Goal: Task Accomplishment & Management: Manage account settings

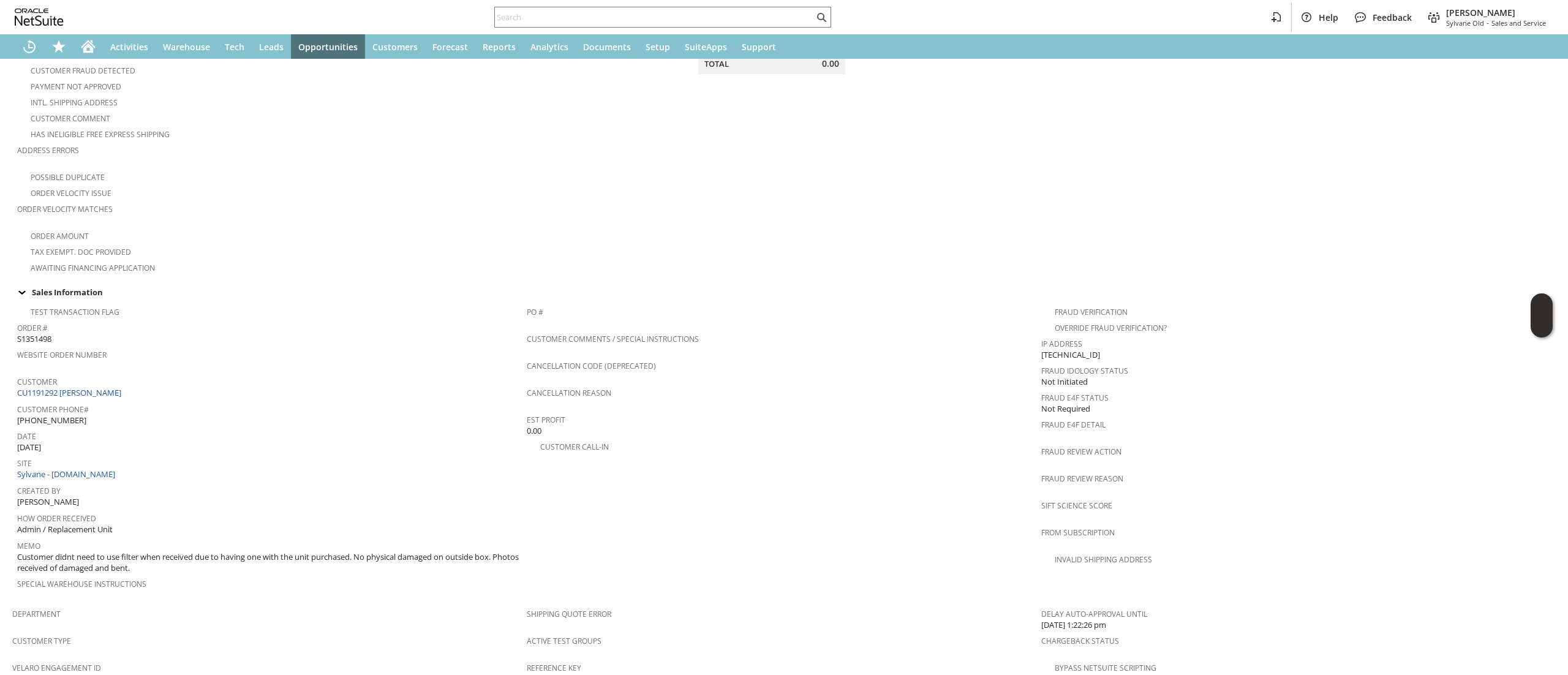
scroll to position [600, 0]
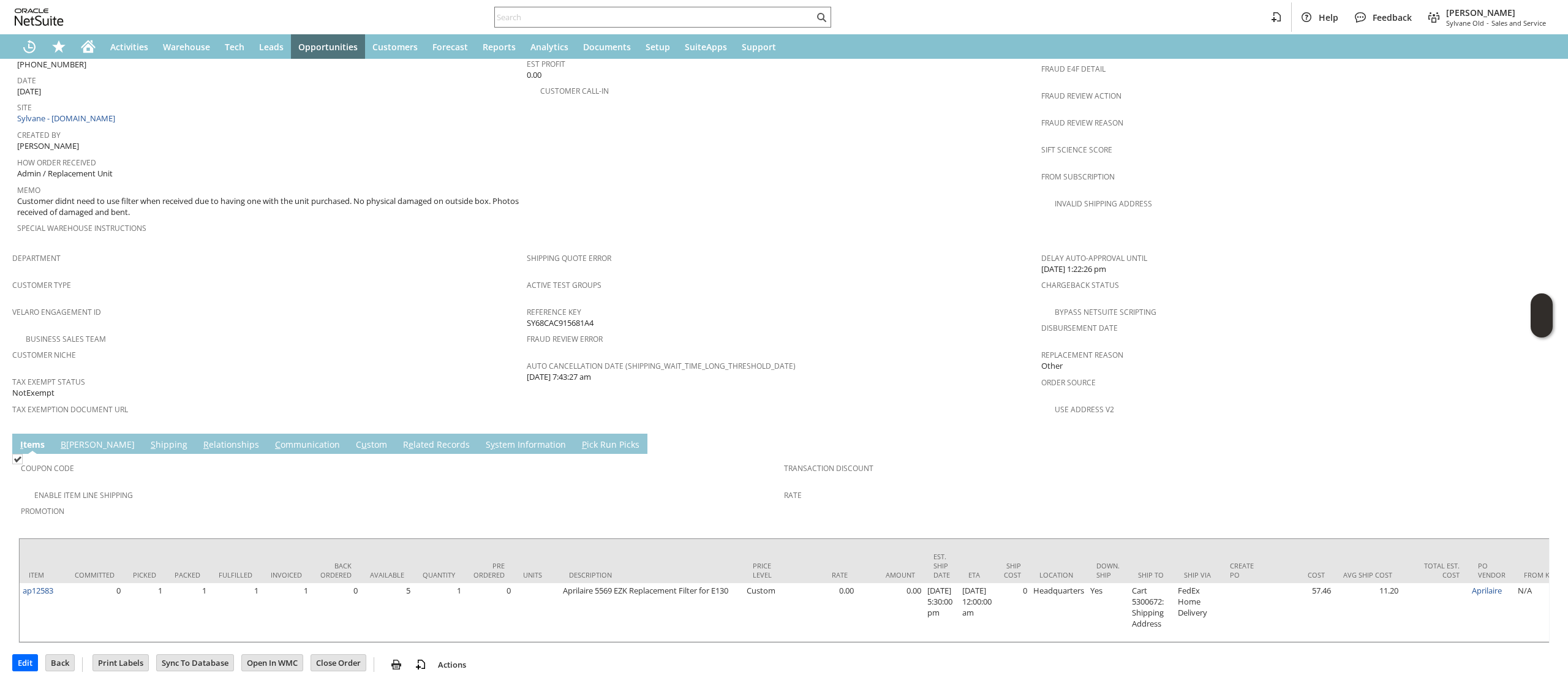
click at [142, 433] on td "S hipping" at bounding box center [168, 443] width 52 height 20
click at [147, 438] on link "S hipping" at bounding box center [169, 445] width 43 height 14
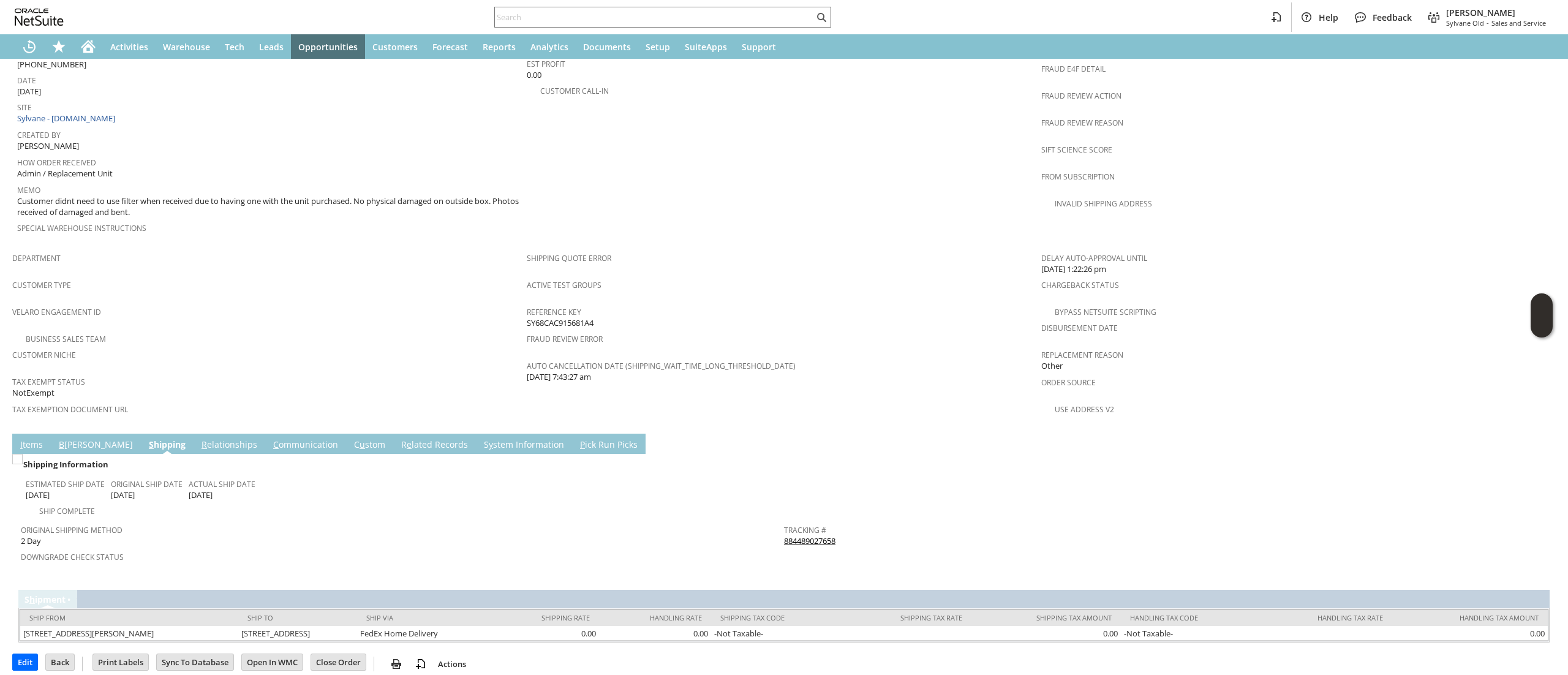
scroll to position [583, 0]
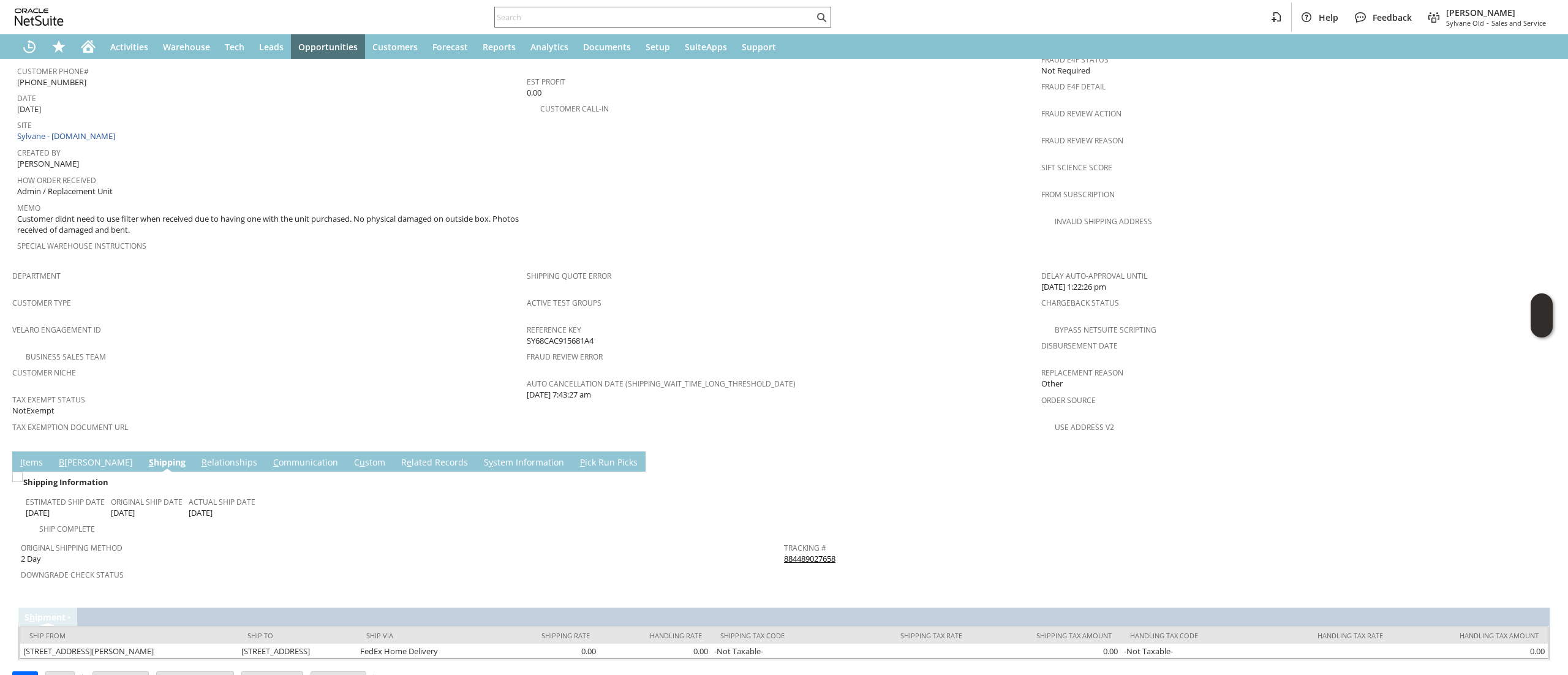
click at [784, 553] on link "884489027658" at bounding box center [809, 558] width 51 height 11
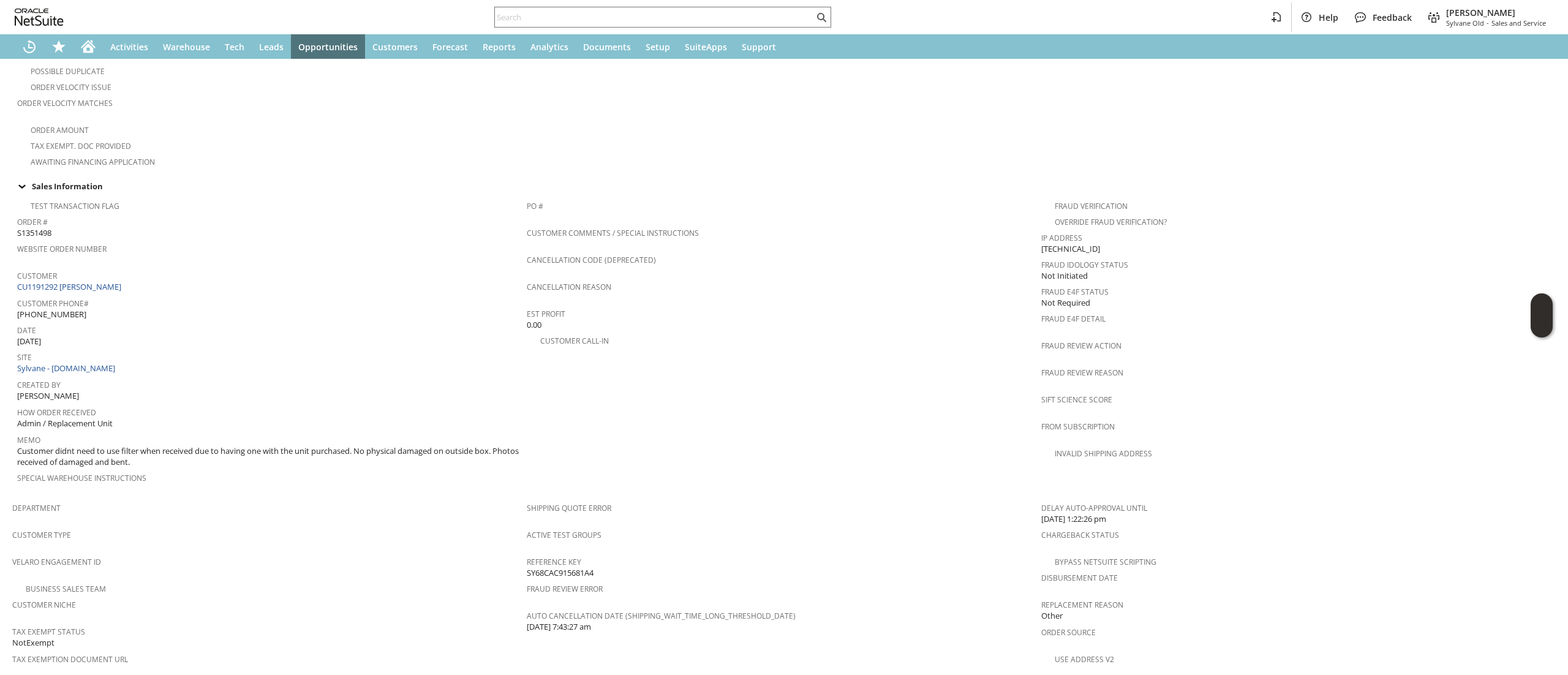
scroll to position [338, 0]
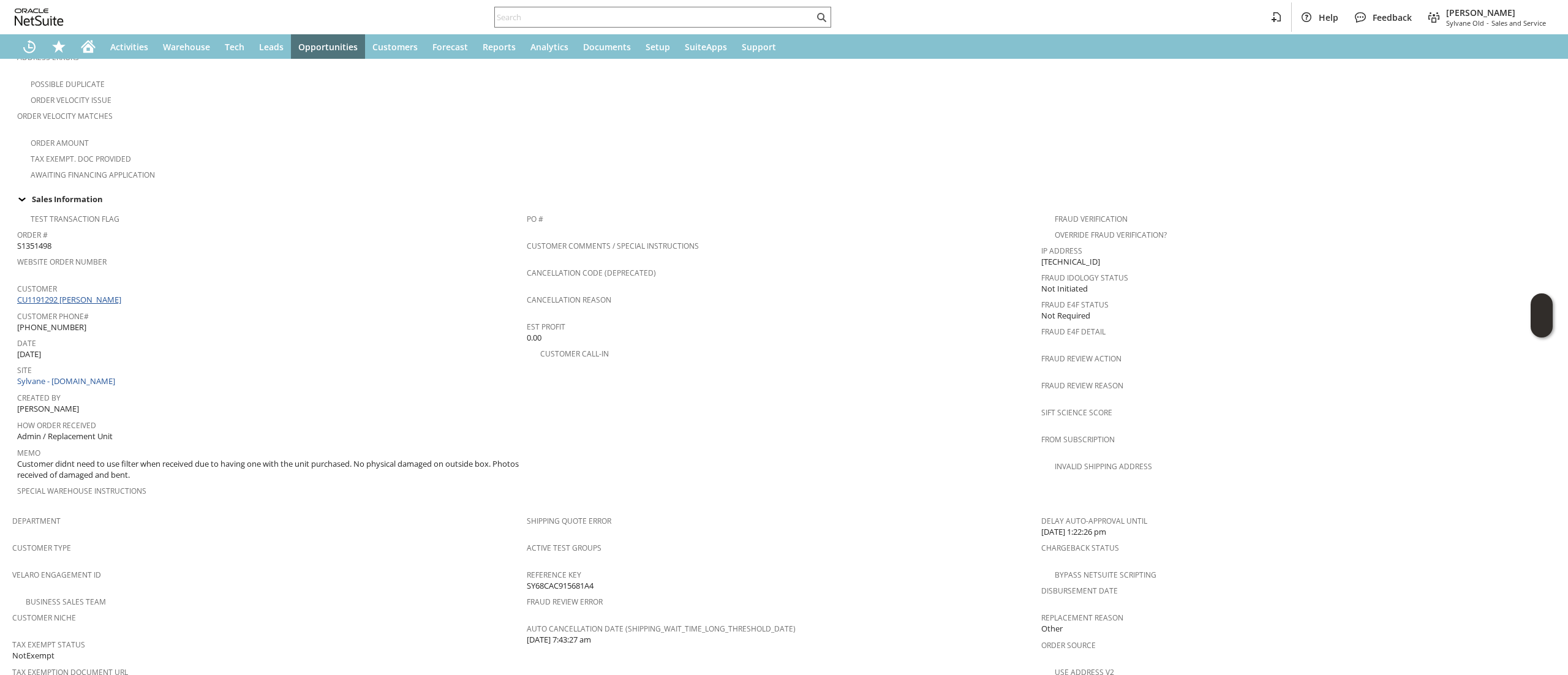
click at [99, 294] on link "CU1191292 [PERSON_NAME]" at bounding box center [71, 300] width 107 height 11
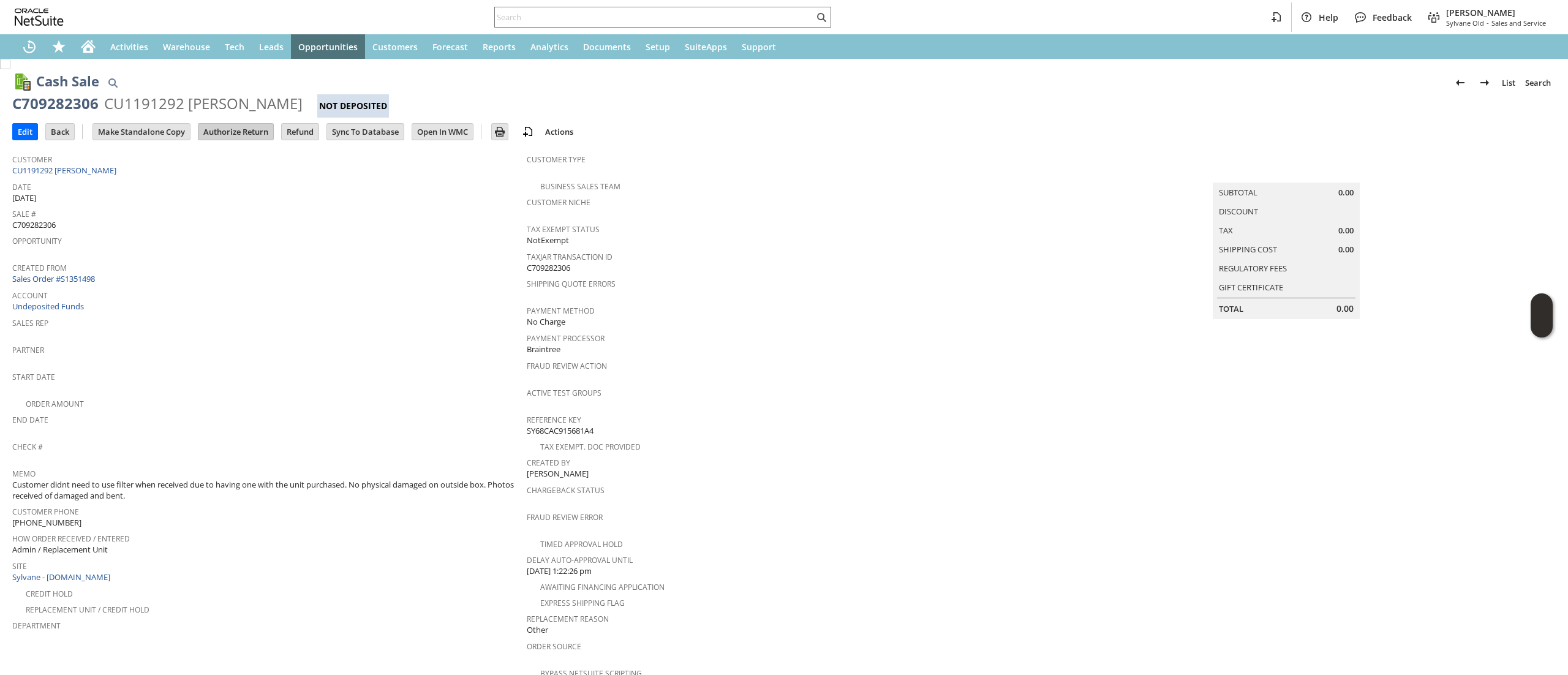
click at [222, 128] on input "Authorize Return" at bounding box center [236, 132] width 75 height 16
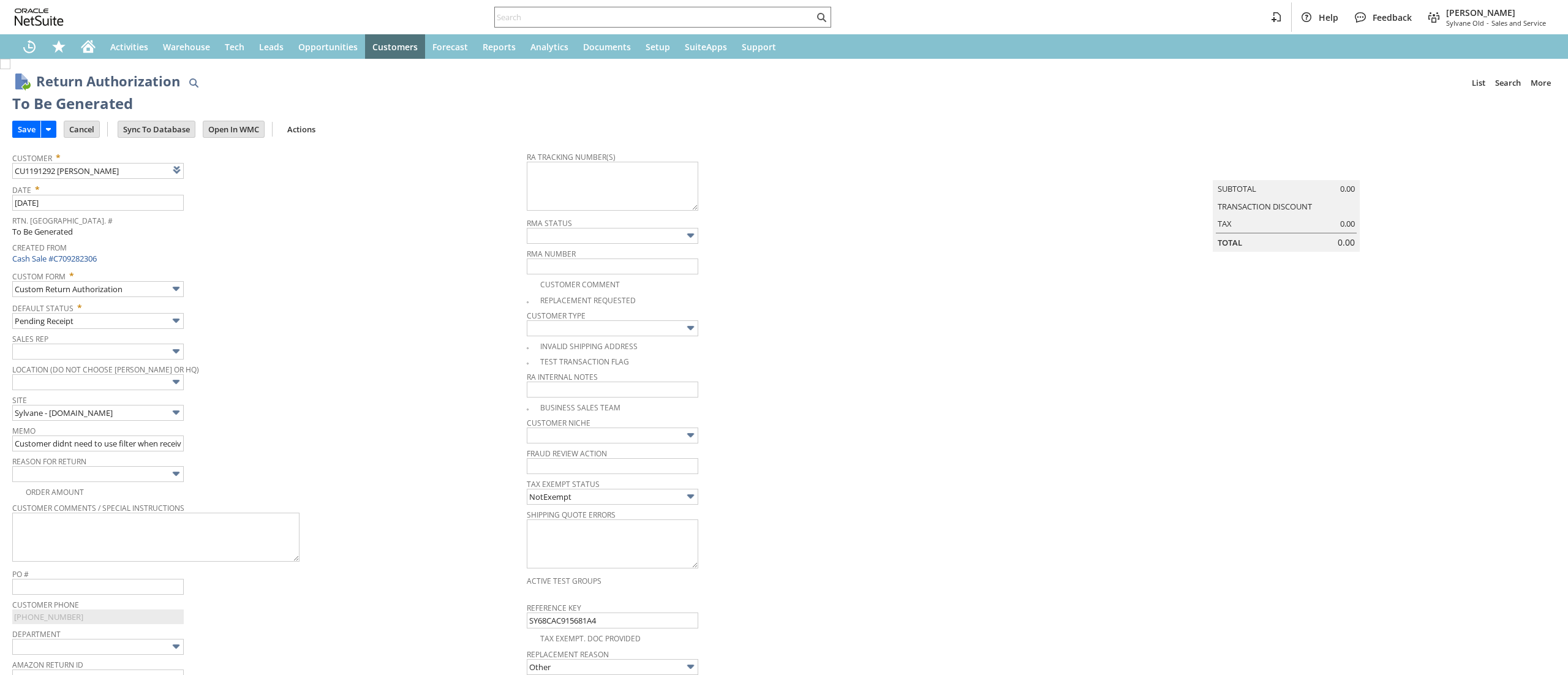
type input "Add"
type input "Copy Previous"
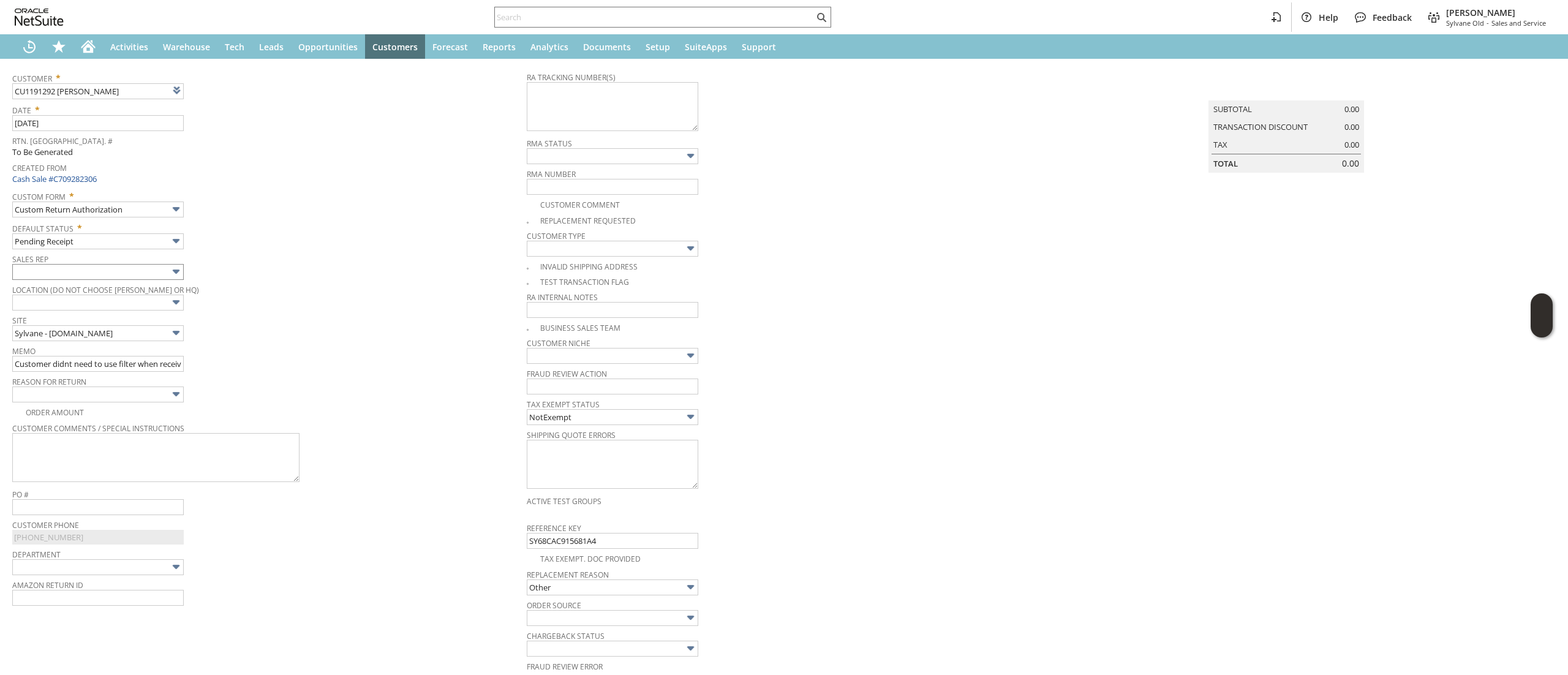
scroll to position [57, 0]
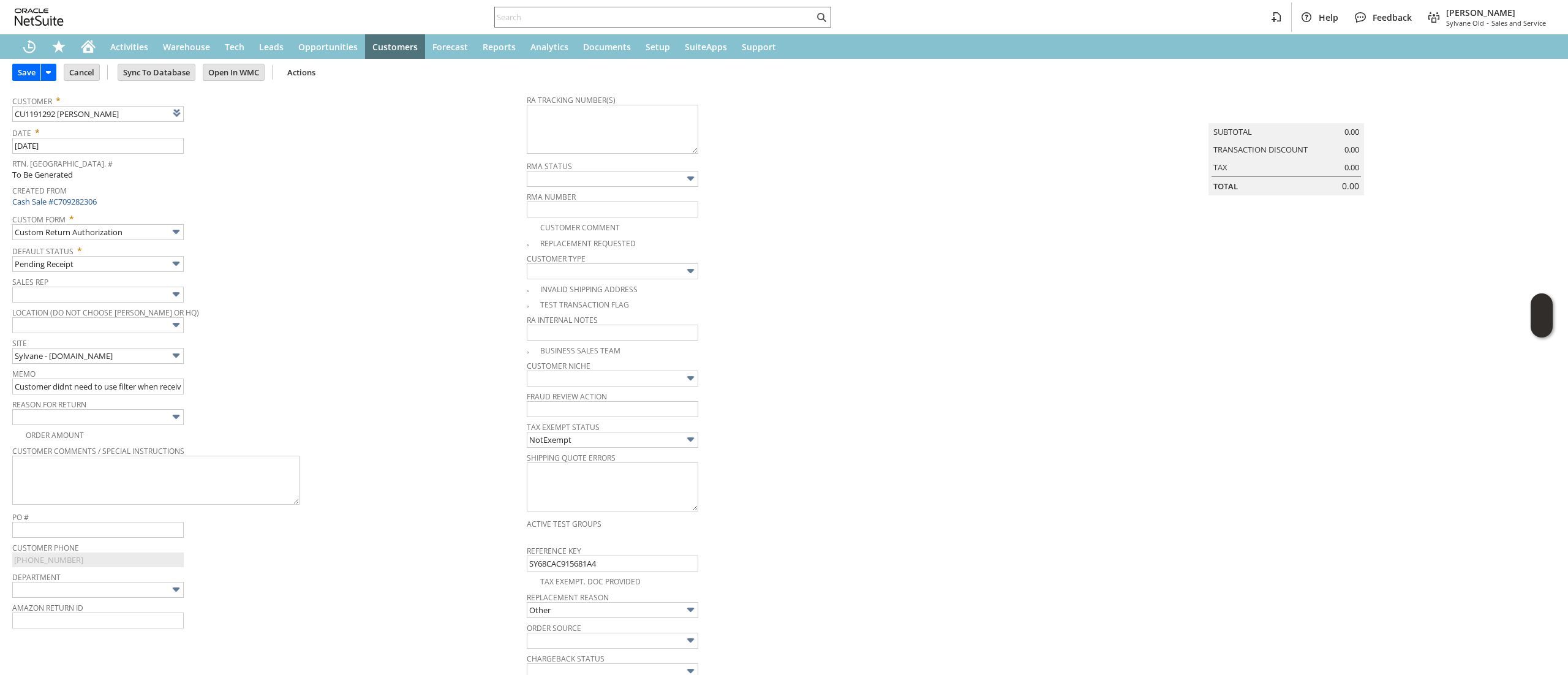
click at [142, 375] on span "Memo" at bounding box center [266, 372] width 508 height 14
click at [140, 391] on input "Customer didnt need to use filter when received due to having one with the unit…" at bounding box center [98, 387] width 171 height 16
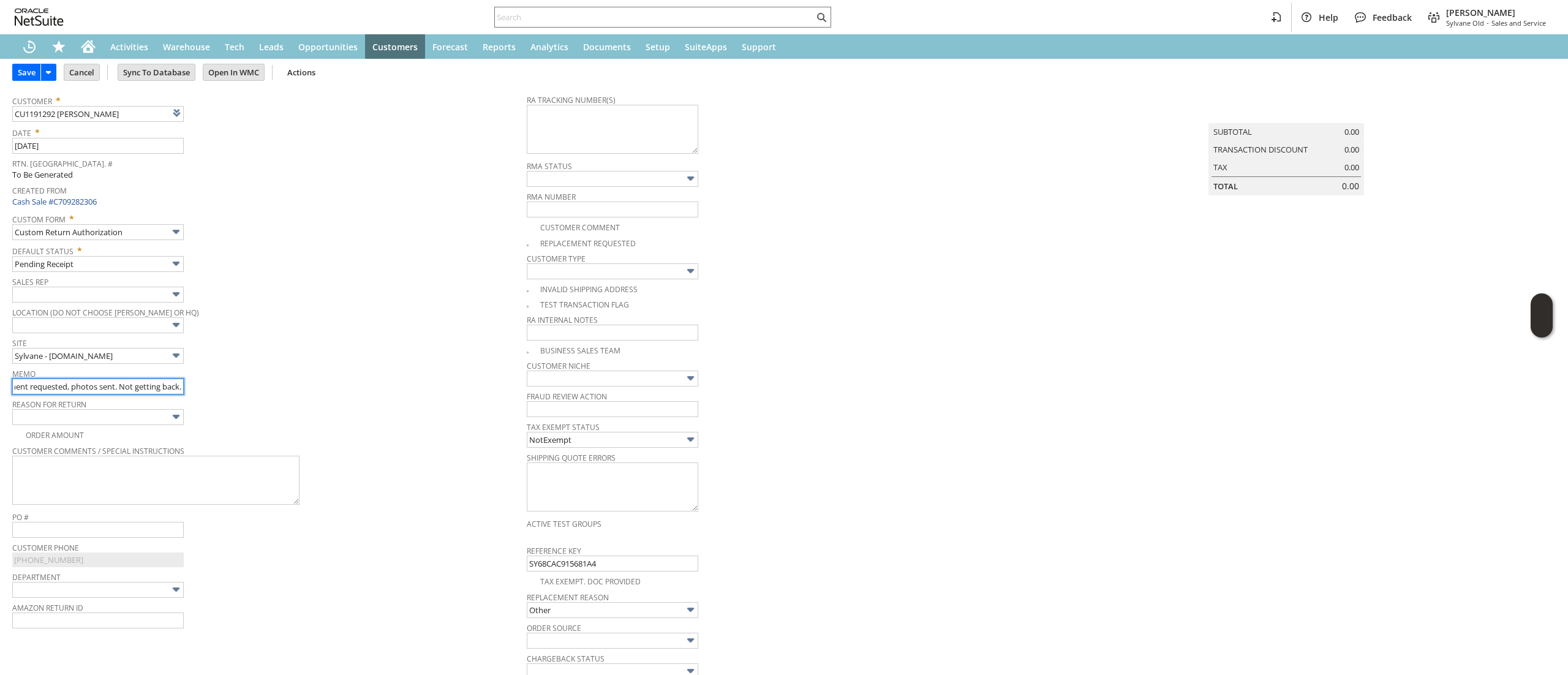
type input "damaged, replacement requested, photos sent. Not getting back."
click at [10, 12] on img at bounding box center [5, 7] width 10 height 10
checkbox input "true"
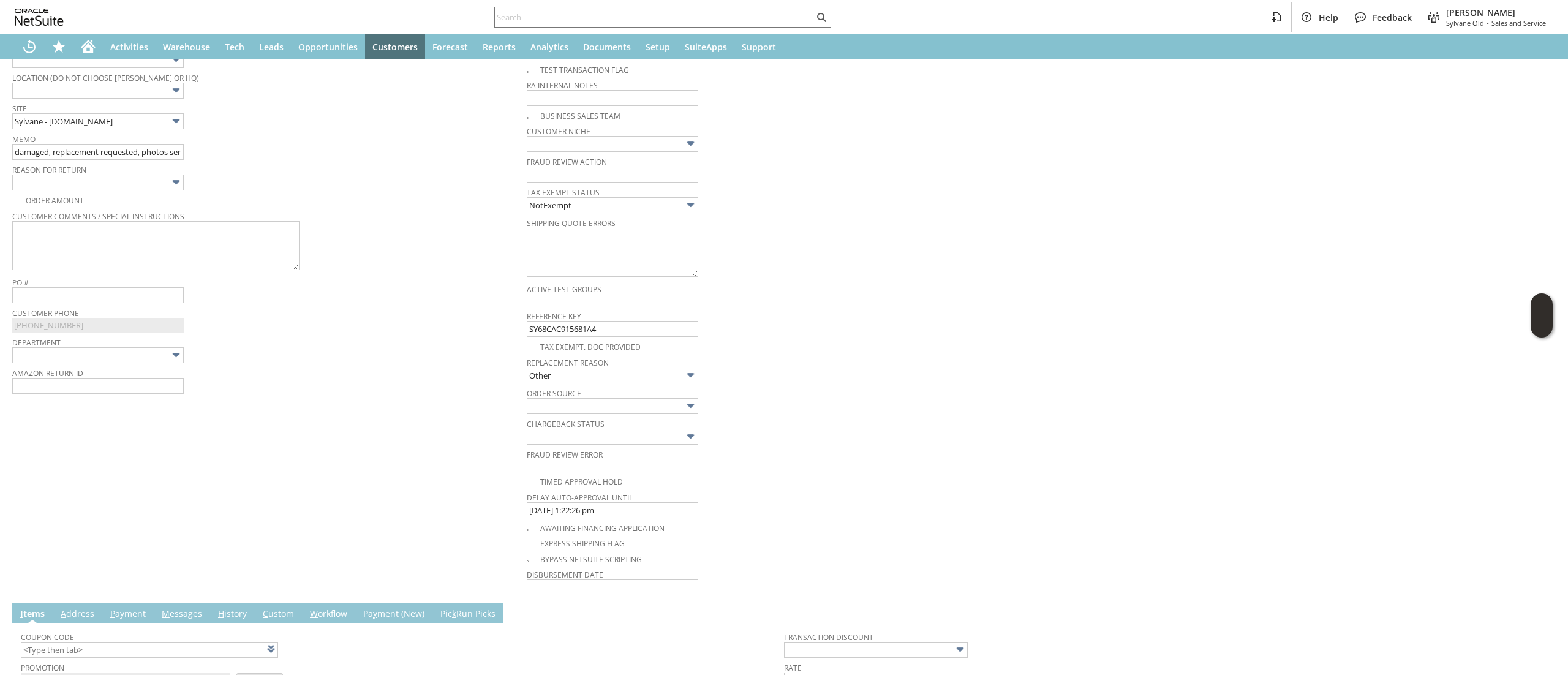
scroll to position [424, 0]
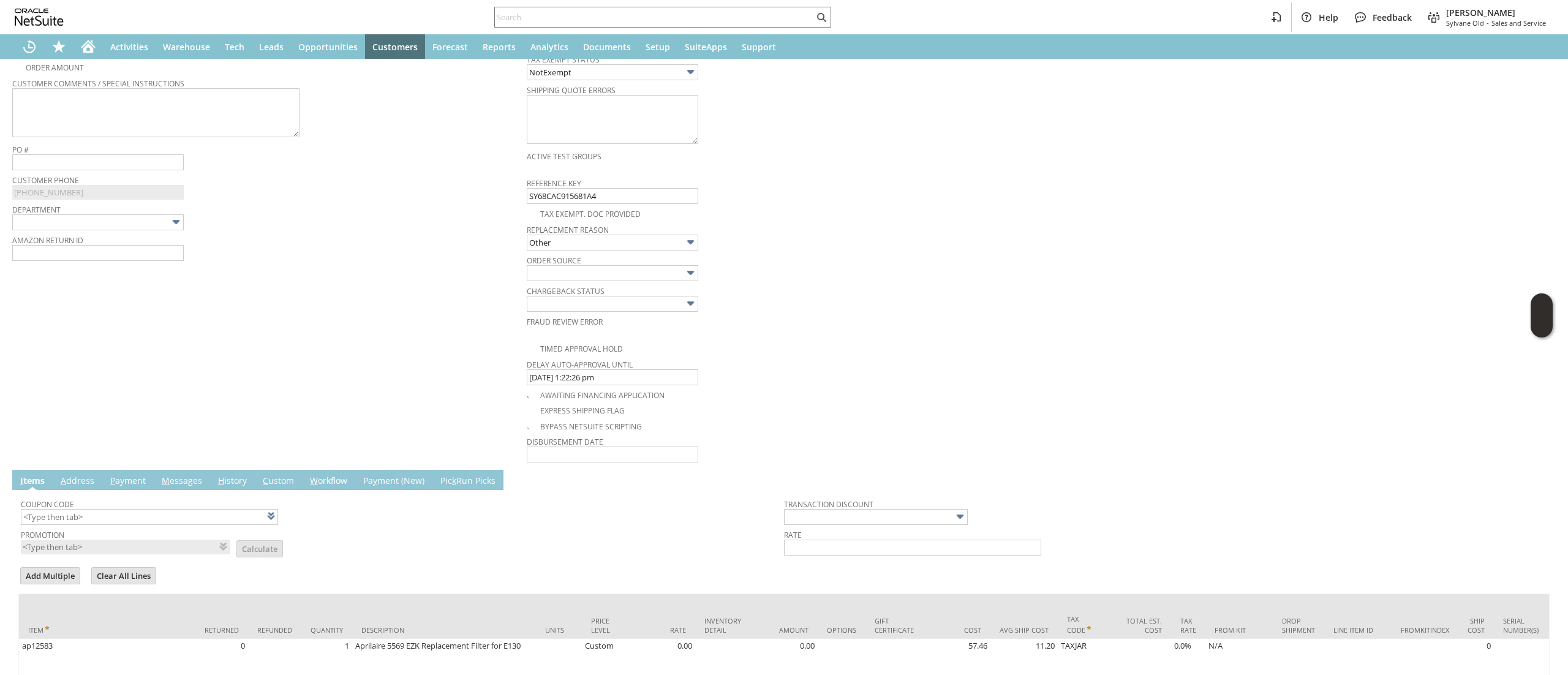
click at [635, 258] on span "Order Source" at bounding box center [781, 258] width 508 height 14
click at [636, 250] on input "Other" at bounding box center [612, 242] width 171 height 16
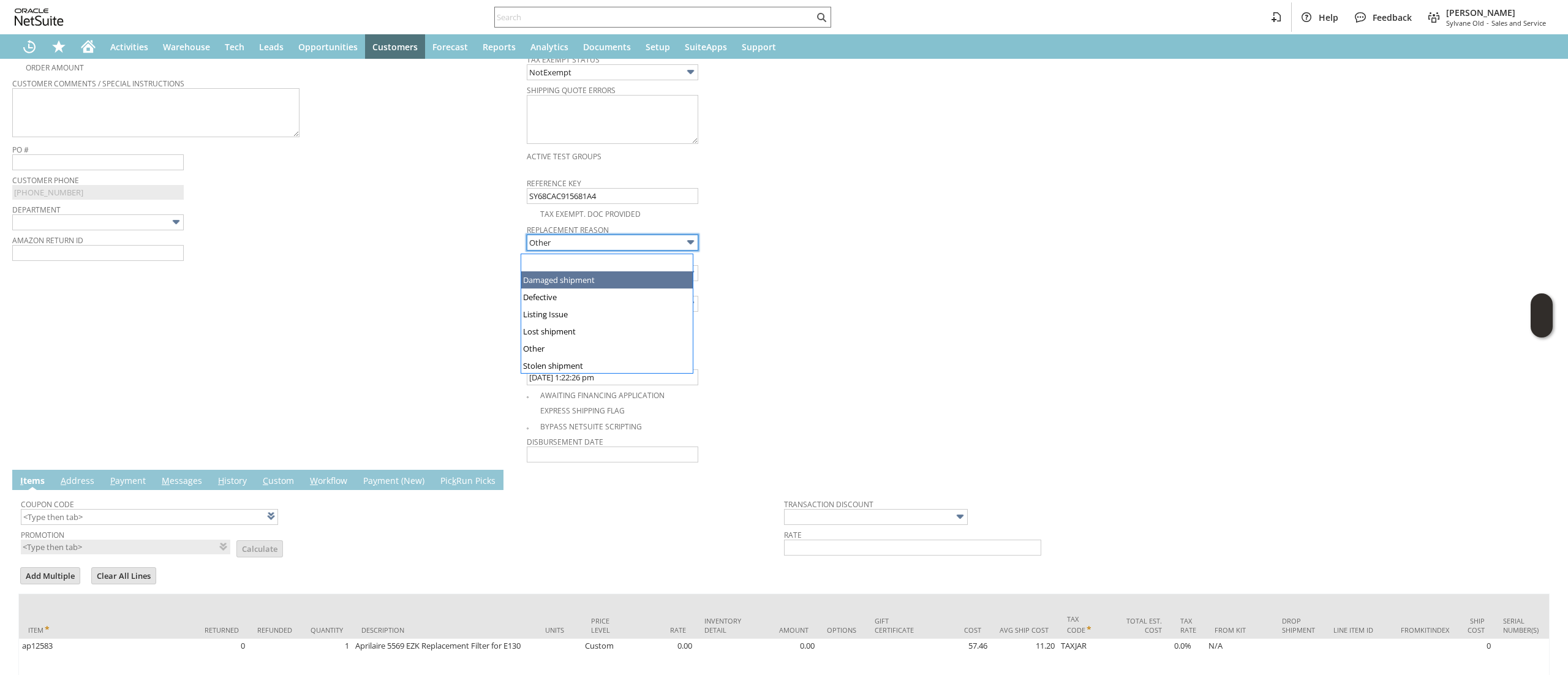
drag, startPoint x: 600, startPoint y: 288, endPoint x: 600, endPoint y: 280, distance: 8.0
type input "Damaged shipment"
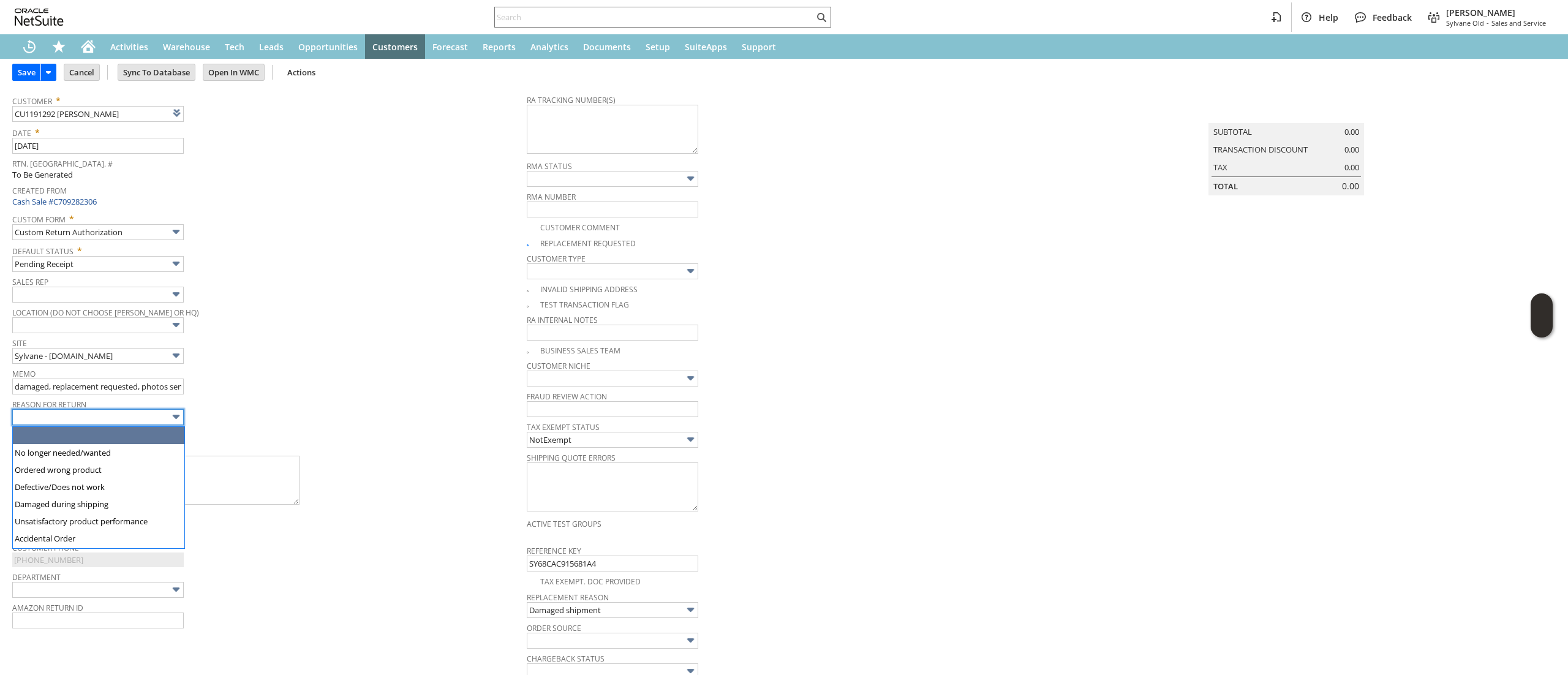
click at [153, 411] on input "text" at bounding box center [98, 417] width 171 height 16
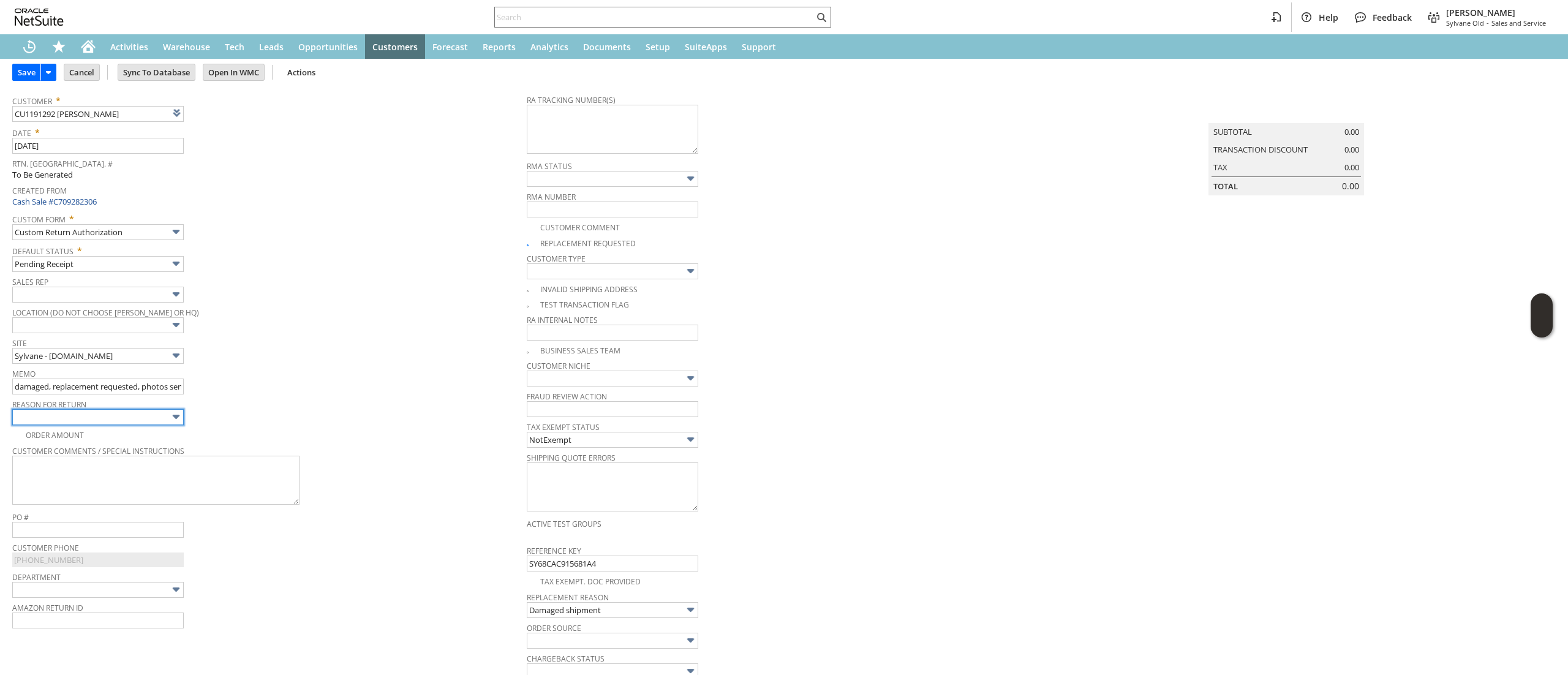
type input "Damaged during shipping"
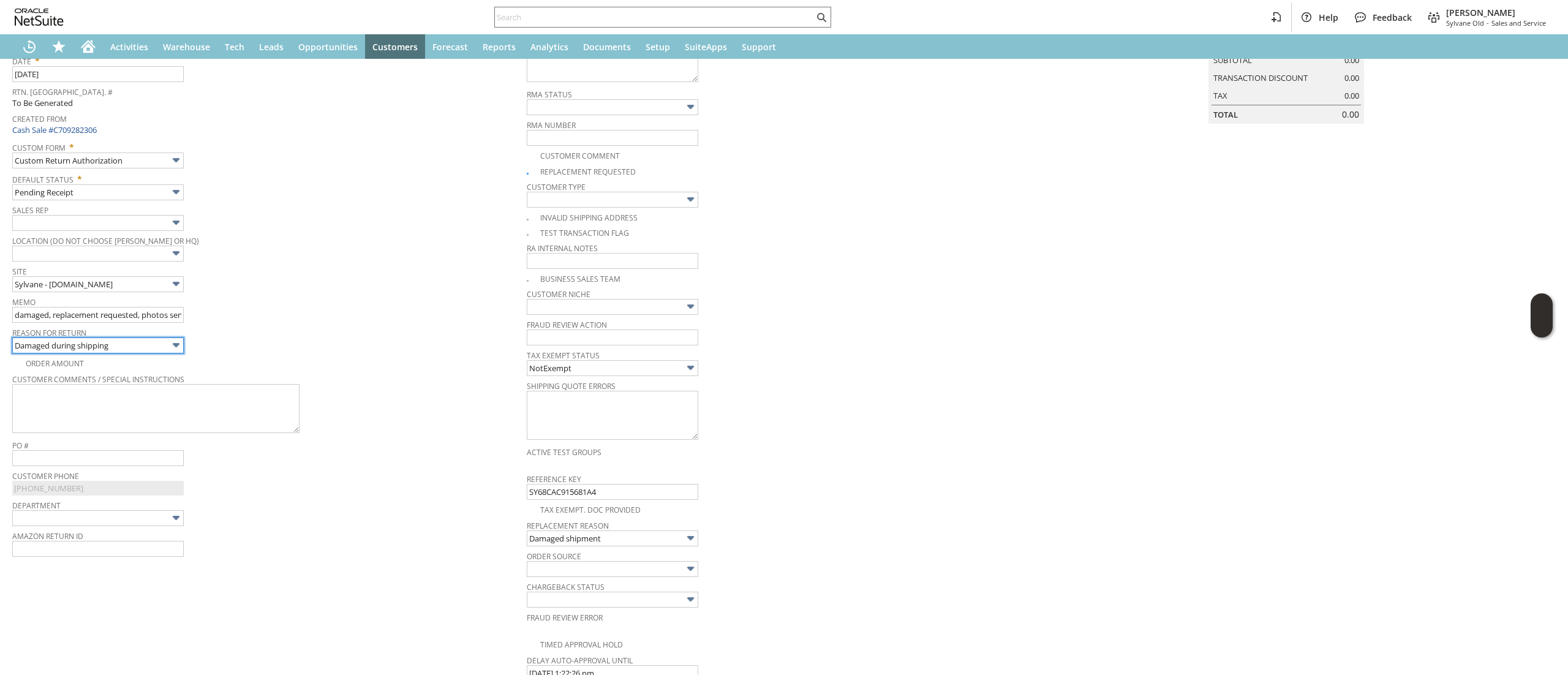
scroll to position [57, 0]
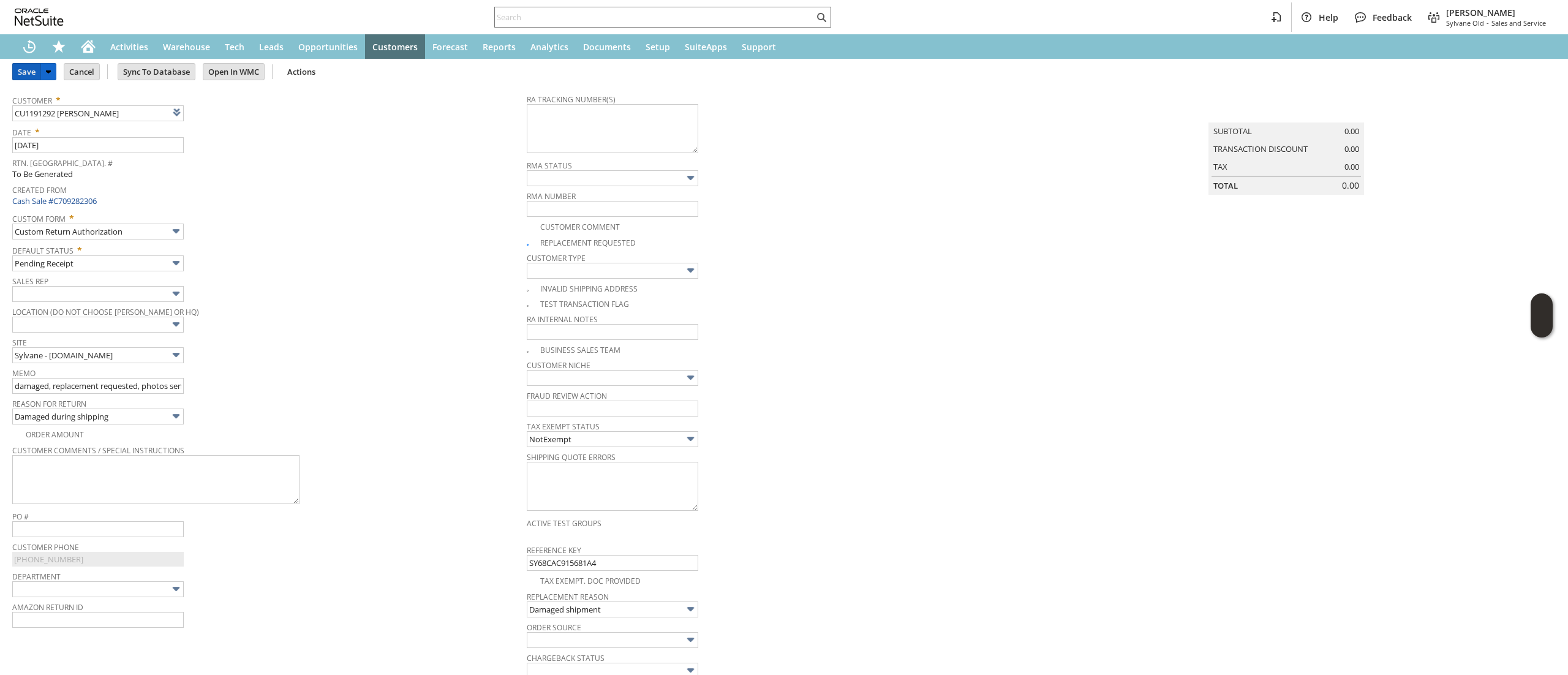
click at [22, 78] on input "Save" at bounding box center [27, 72] width 28 height 16
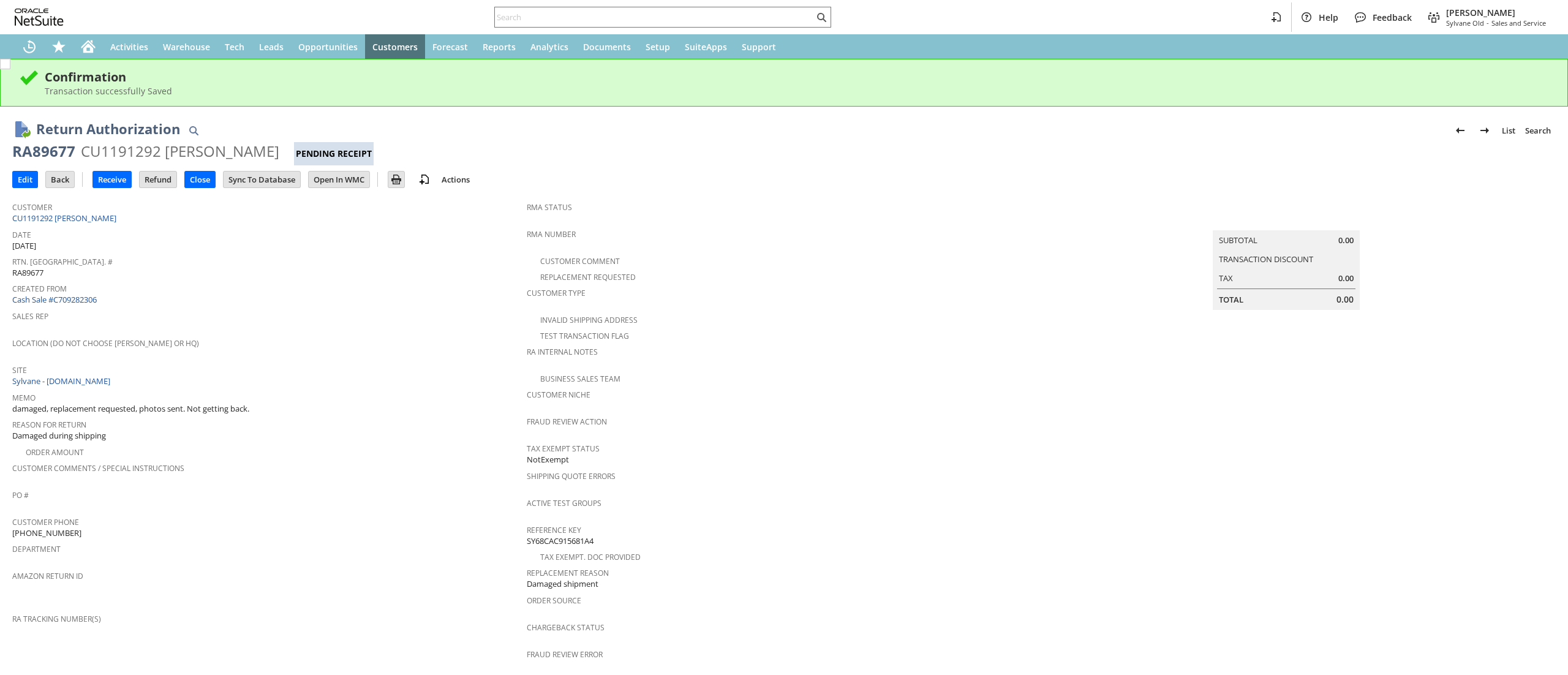
click at [91, 235] on span "Date" at bounding box center [266, 233] width 508 height 14
click at [113, 218] on link "CU1191292 [PERSON_NAME]" at bounding box center [66, 218] width 107 height 11
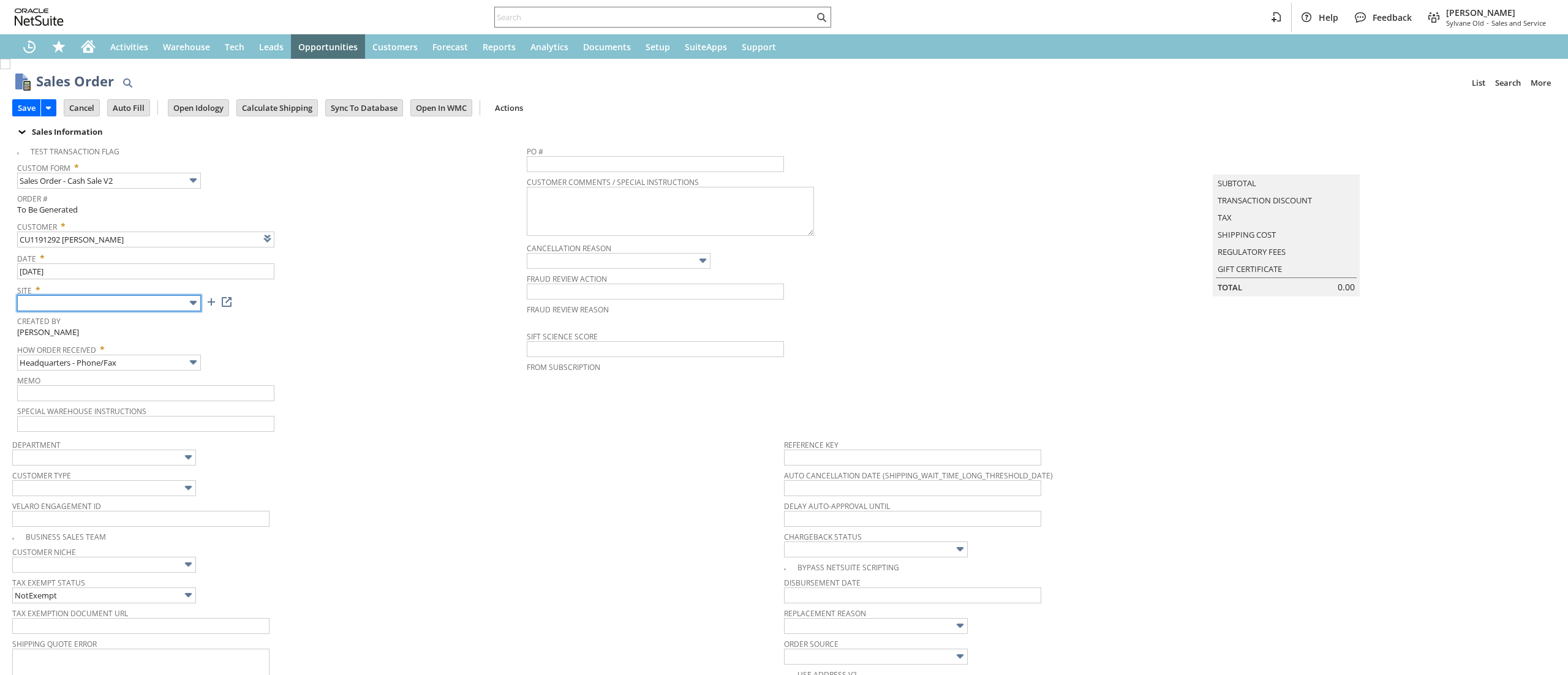
click at [157, 308] on input "text" at bounding box center [109, 303] width 184 height 16
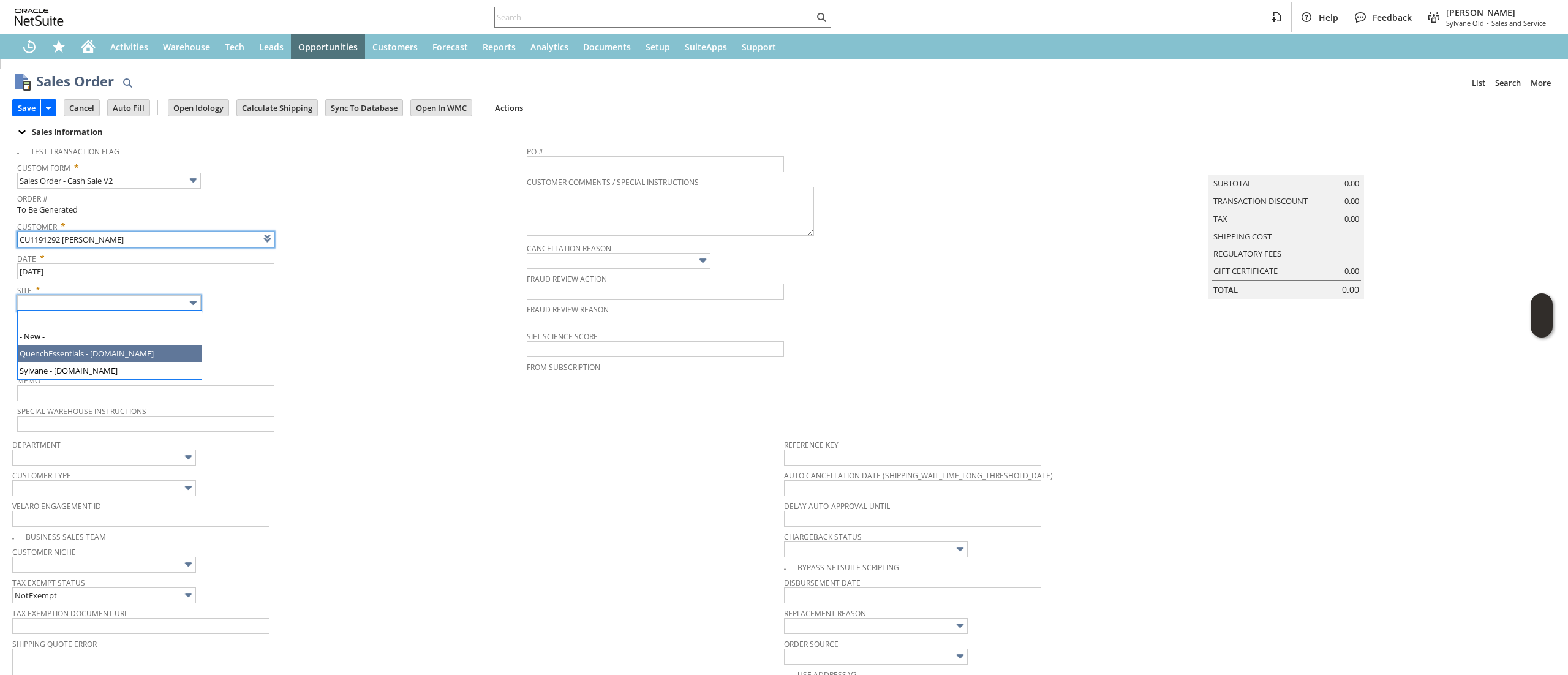
type input "Intelligent Recommendations¹⁰"
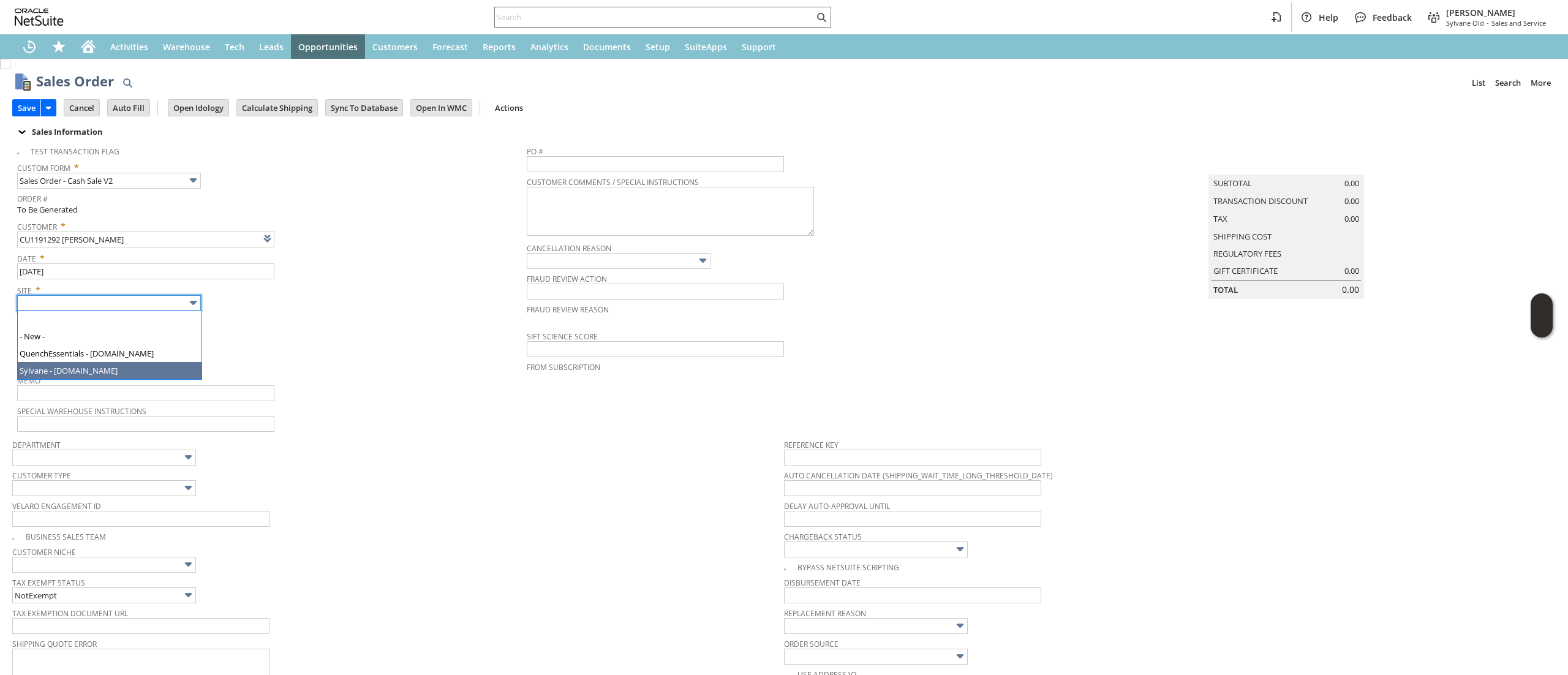
type input "Sylvane - [DOMAIN_NAME]"
click at [149, 372] on span "Memo" at bounding box center [269, 378] width 503 height 14
click at [162, 350] on span "How Order Received *" at bounding box center [269, 347] width 503 height 15
click at [159, 361] on input "Headquarters - Phone/Fax" at bounding box center [109, 362] width 184 height 16
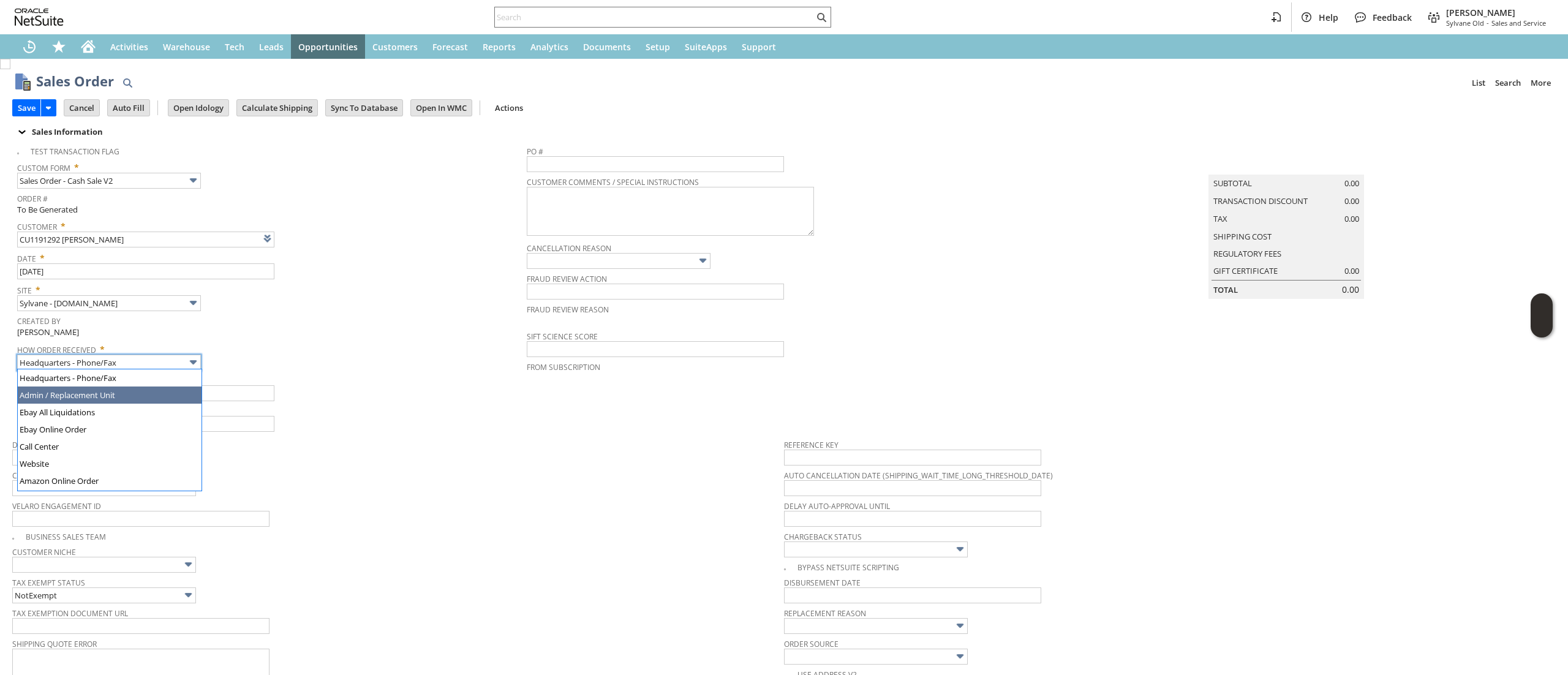
type input "Admin / Replacement Unit"
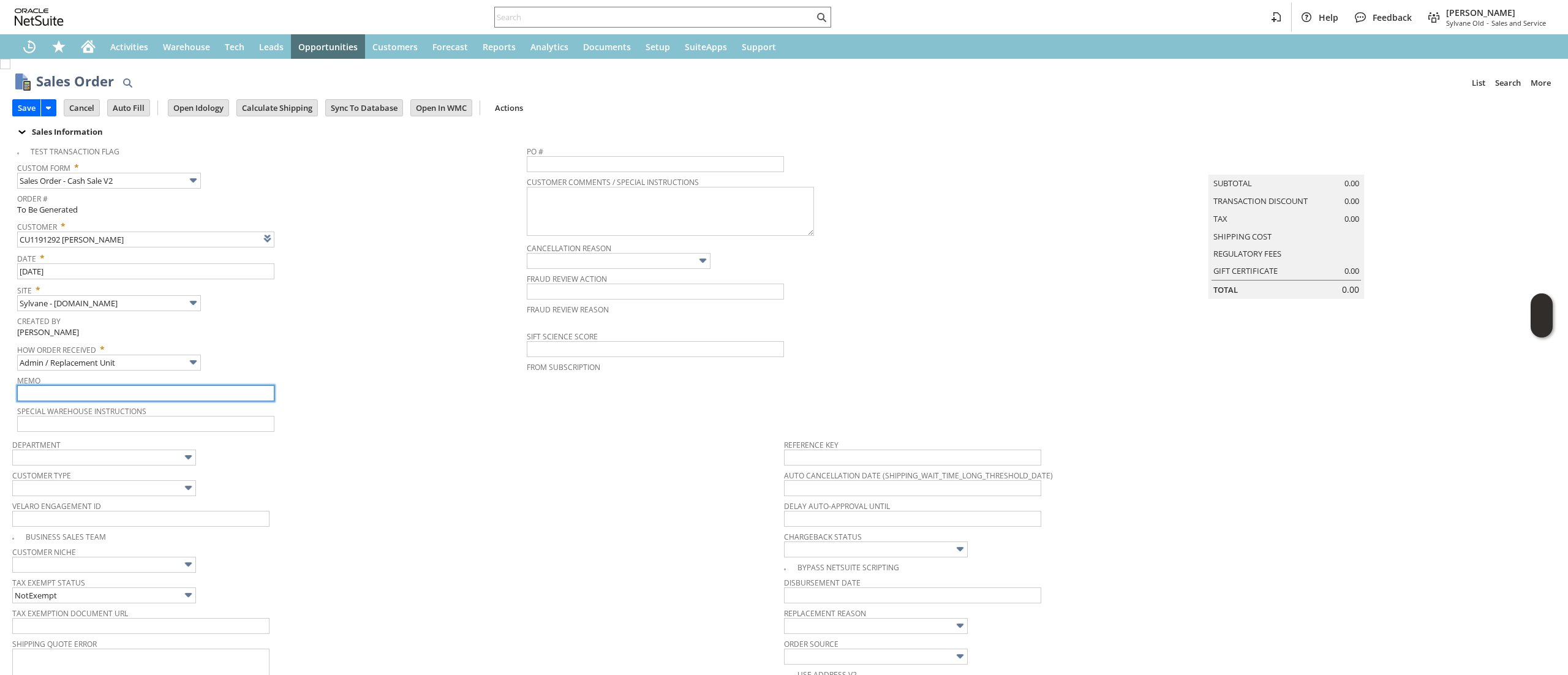
click at [165, 399] on input "text" at bounding box center [146, 393] width 257 height 16
type input "items damaged in transit req replacement"
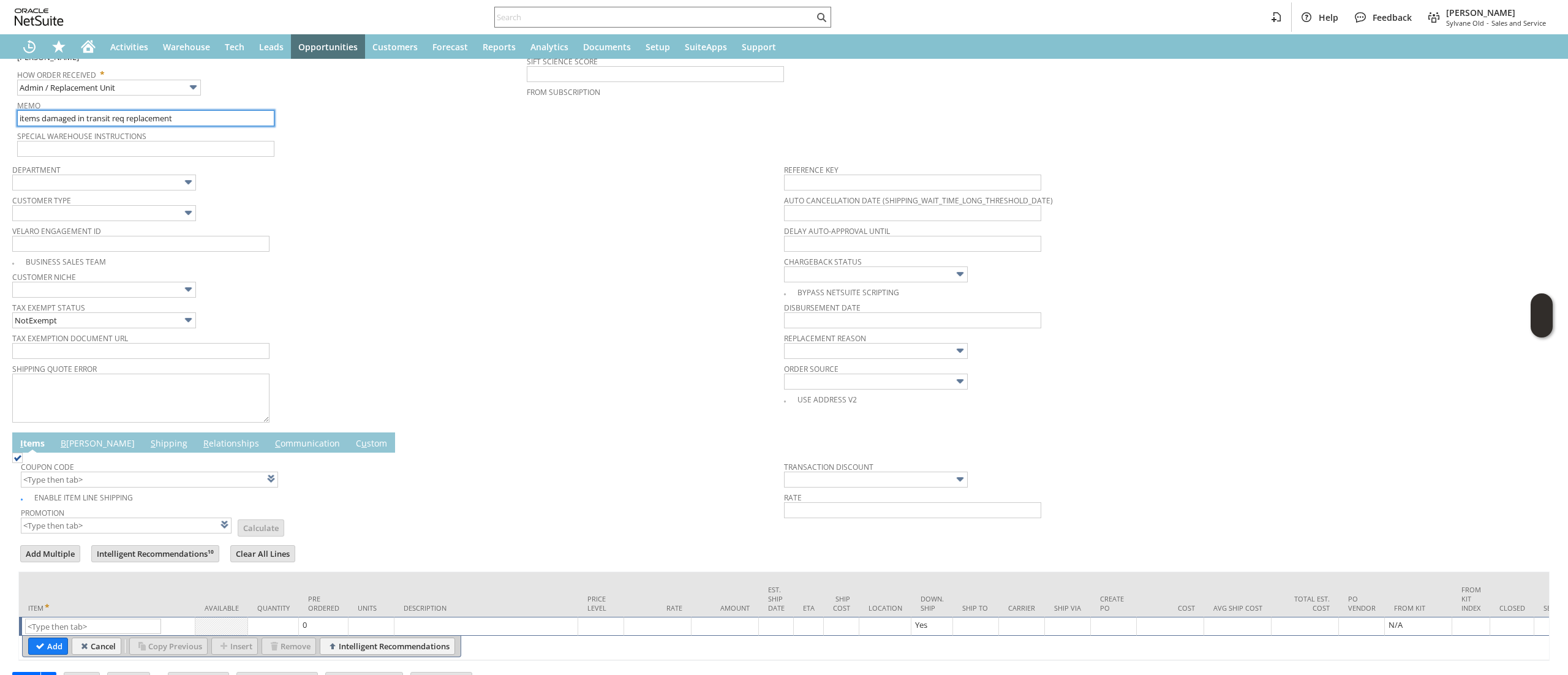
scroll to position [328, 0]
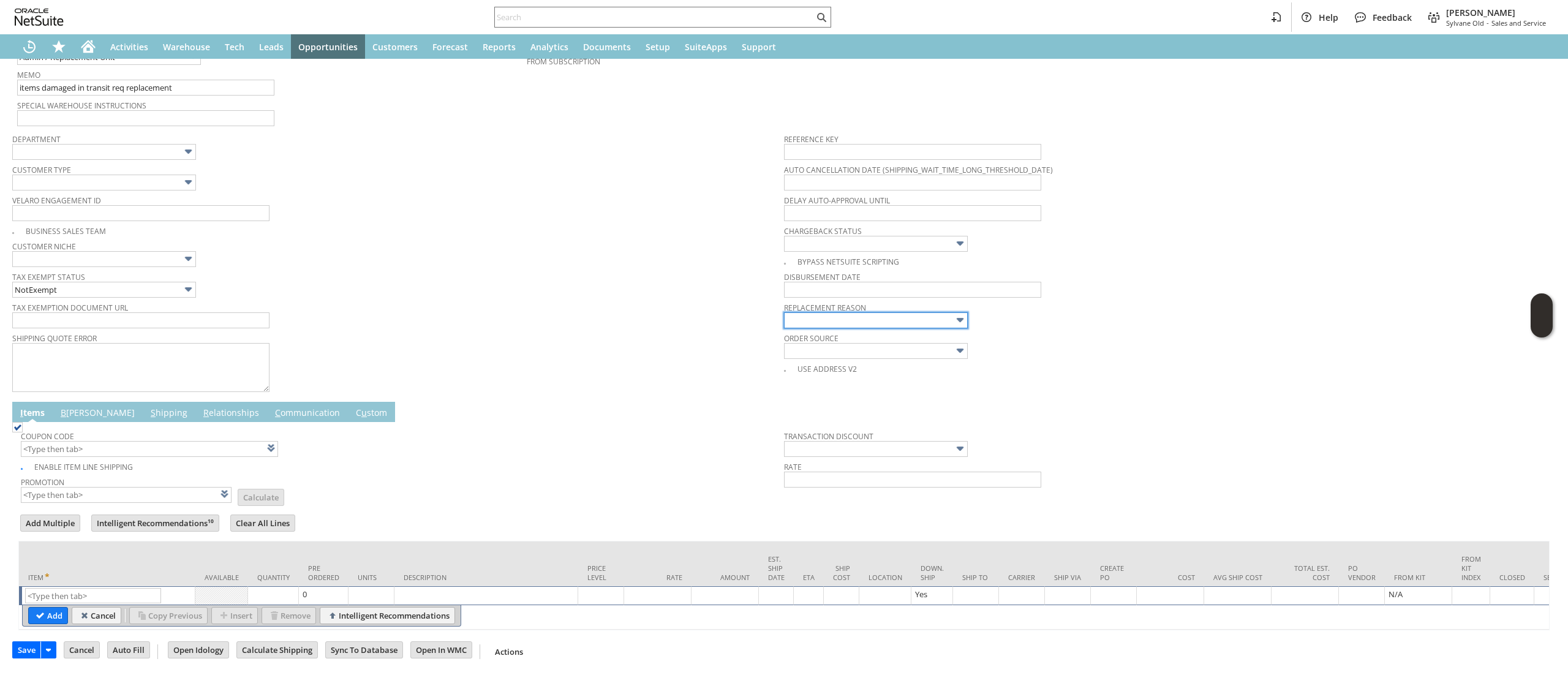
click at [875, 313] on input "text" at bounding box center [876, 321] width 184 height 16
type input "Damaged shipment"
click at [118, 588] on input "text" at bounding box center [93, 595] width 136 height 15
paste input "ap12583"
type input "ap12583"
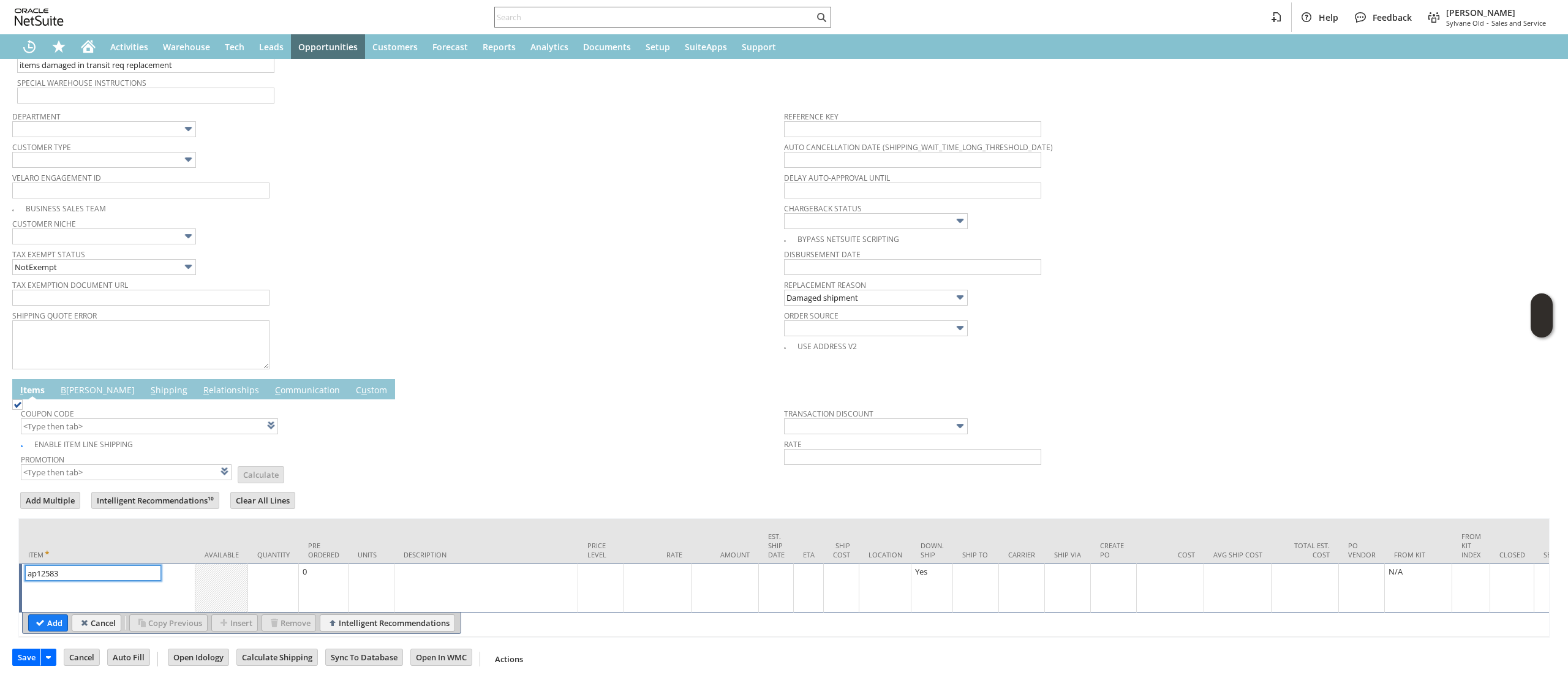
type input "Base Price"
type input "ap12583"
click at [47, 634] on table "Add Cancel Copy Previous Insert Remove Intelligent Recommendations" at bounding box center [242, 623] width 439 height 22
click at [601, 578] on div "Base Price" at bounding box center [601, 571] width 39 height 12
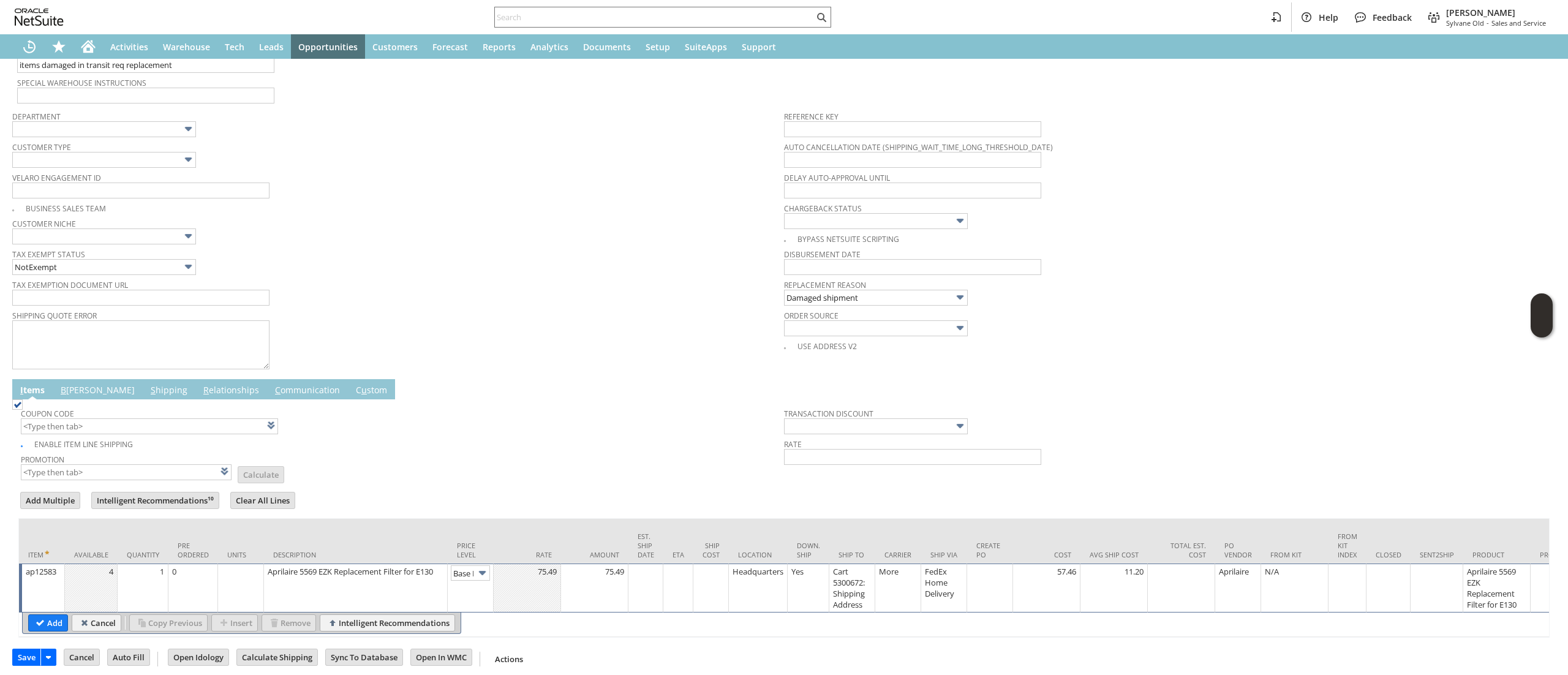
scroll to position [0, 18]
click at [476, 575] on img at bounding box center [482, 573] width 14 height 14
click at [478, 571] on img at bounding box center [482, 573] width 14 height 14
type input "Custom"
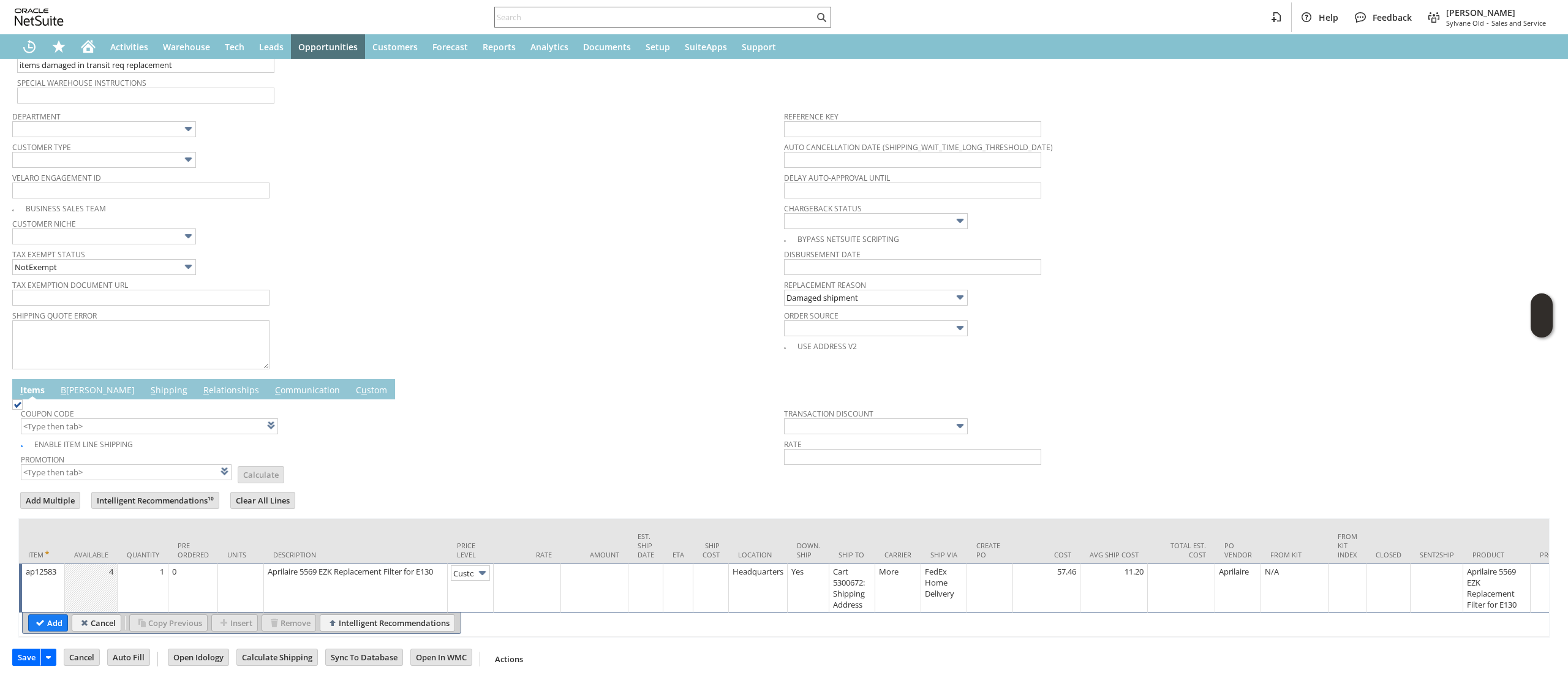
click at [517, 597] on td at bounding box center [527, 587] width 67 height 49
type input "0.00"
drag, startPoint x: 55, startPoint y: 629, endPoint x: 60, endPoint y: 619, distance: 11.2
click at [55, 629] on input "Add" at bounding box center [48, 623] width 39 height 16
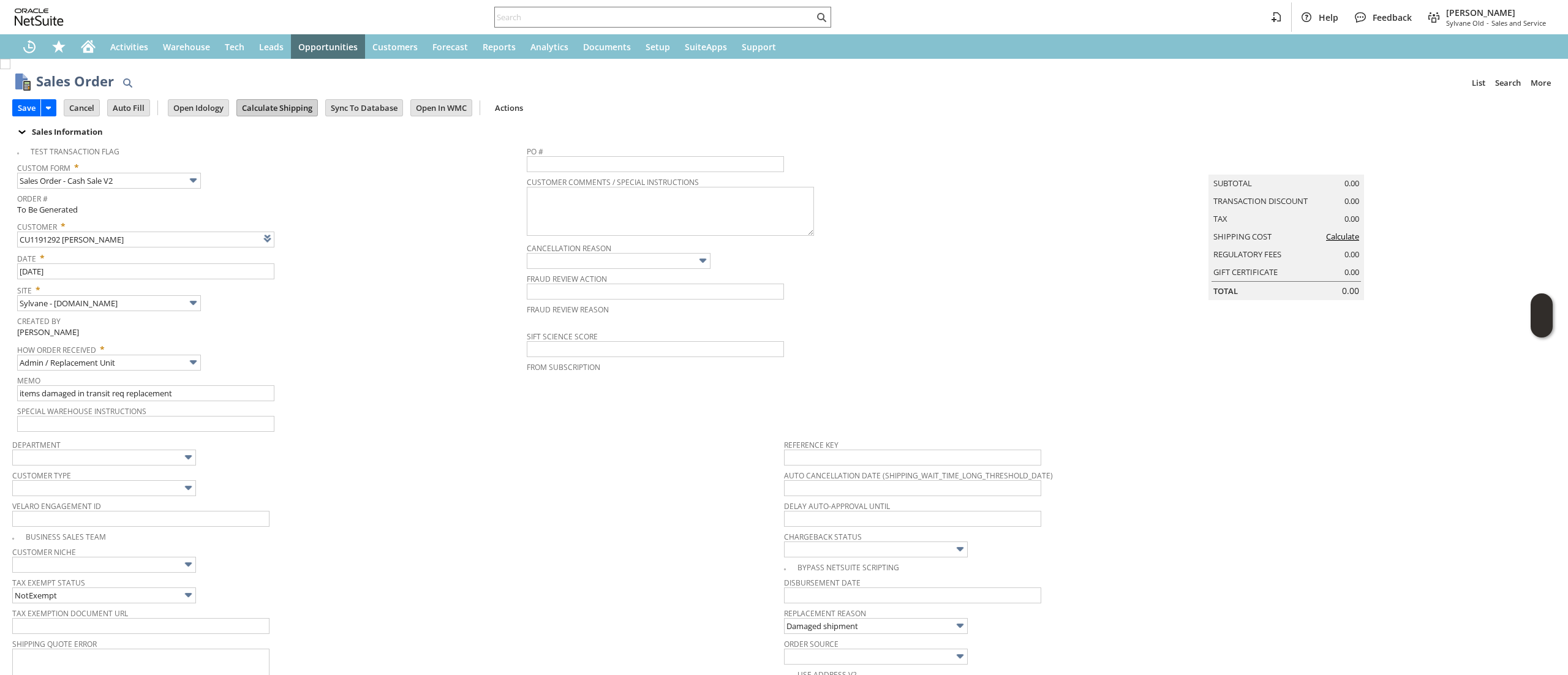
click at [270, 105] on input "Calculate Shipping" at bounding box center [277, 108] width 80 height 16
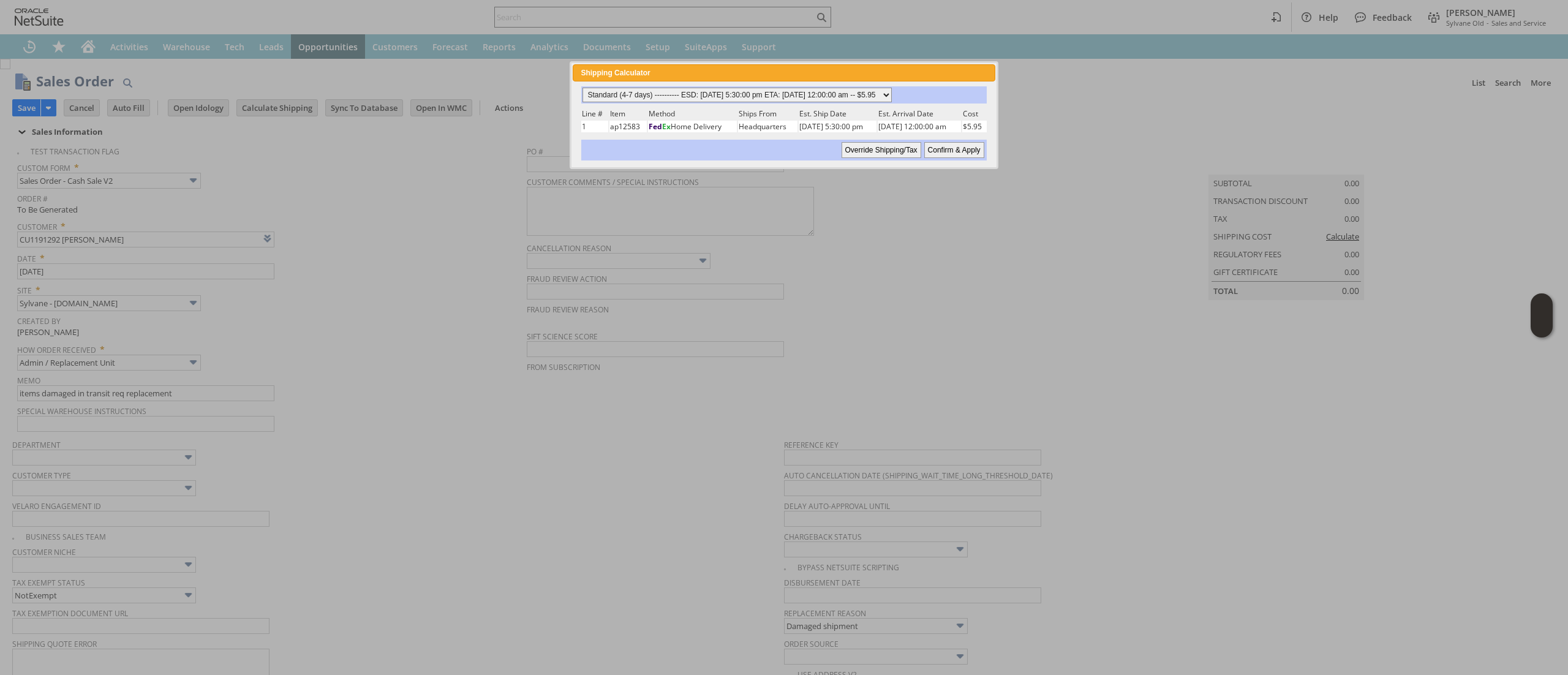
click at [848, 92] on select "Standard (4-7 days) ---------- ESD: [DATE] 5:30:00 pm ETA: [DATE] 12:00:00 am -…" at bounding box center [737, 95] width 310 height 15
select select "2 Day ------------------------ ESD: [DATE] 5:30:00 pm ETA: [DATE] 12:00:00 am -…"
click at [583, 88] on select "Standard (4-7 days) ---------- ESD: [DATE] 5:30:00 pm ETA: [DATE] 12:00:00 am -…" at bounding box center [737, 95] width 310 height 15
click at [956, 146] on input "Confirm & Apply" at bounding box center [954, 150] width 60 height 16
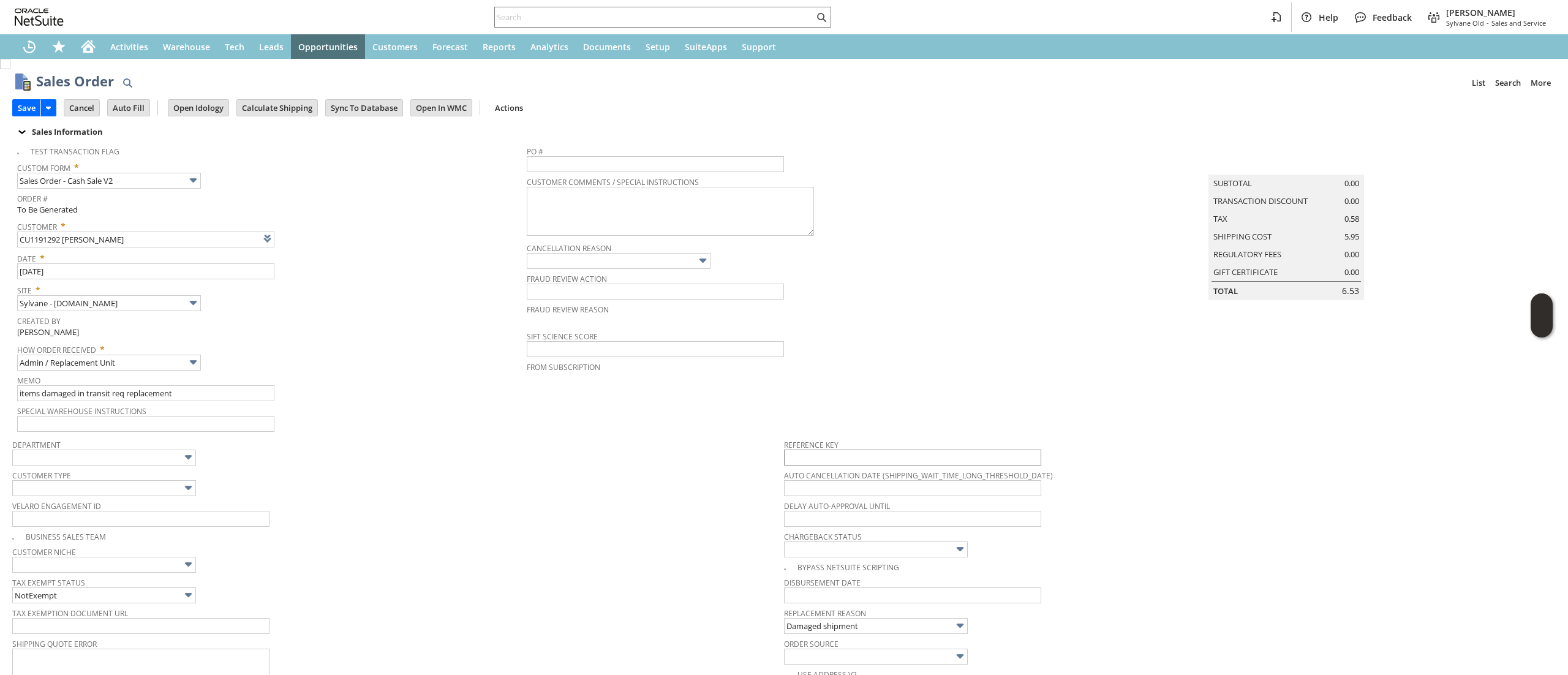
type input "Add"
type input "Copy Previous"
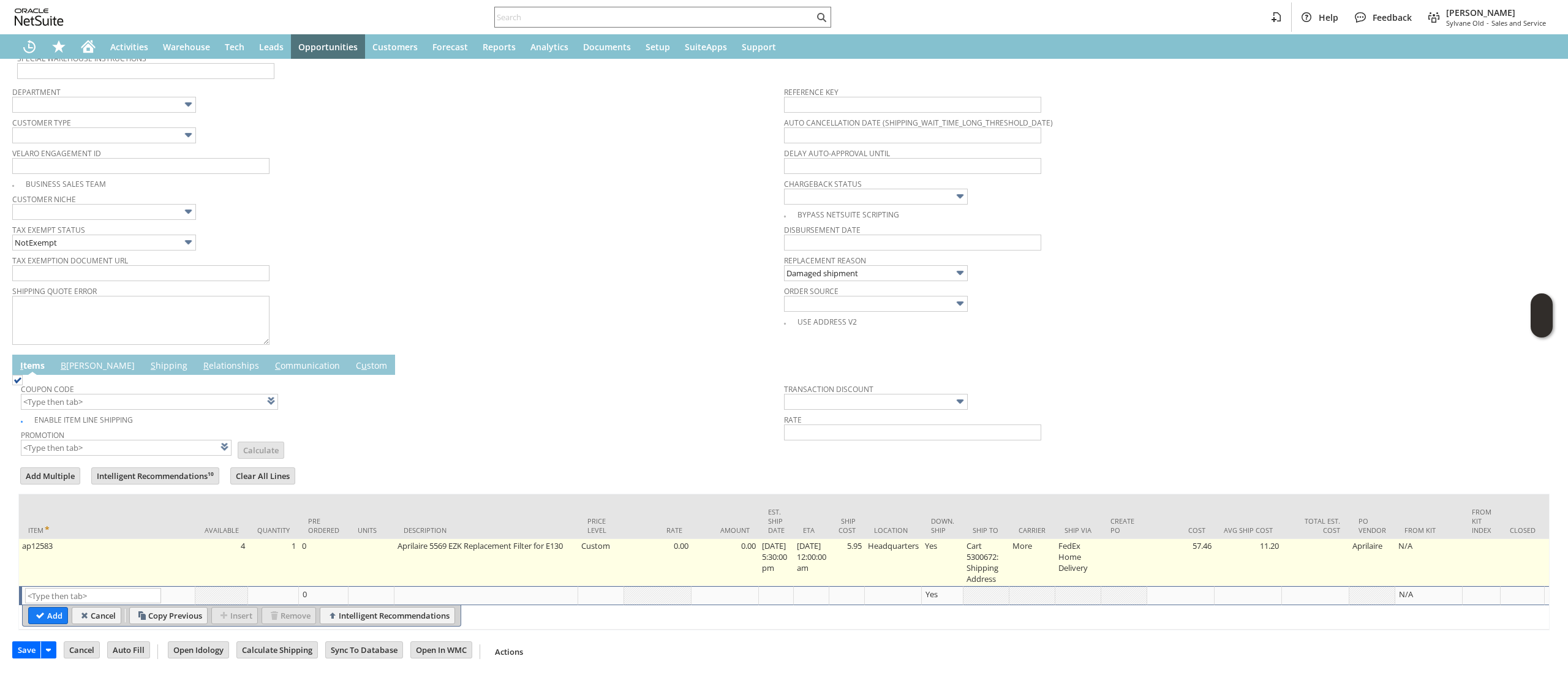
click at [865, 547] on td "5.95" at bounding box center [847, 562] width 36 height 47
type input "5.95"
type input "OK"
type input "Make Copy"
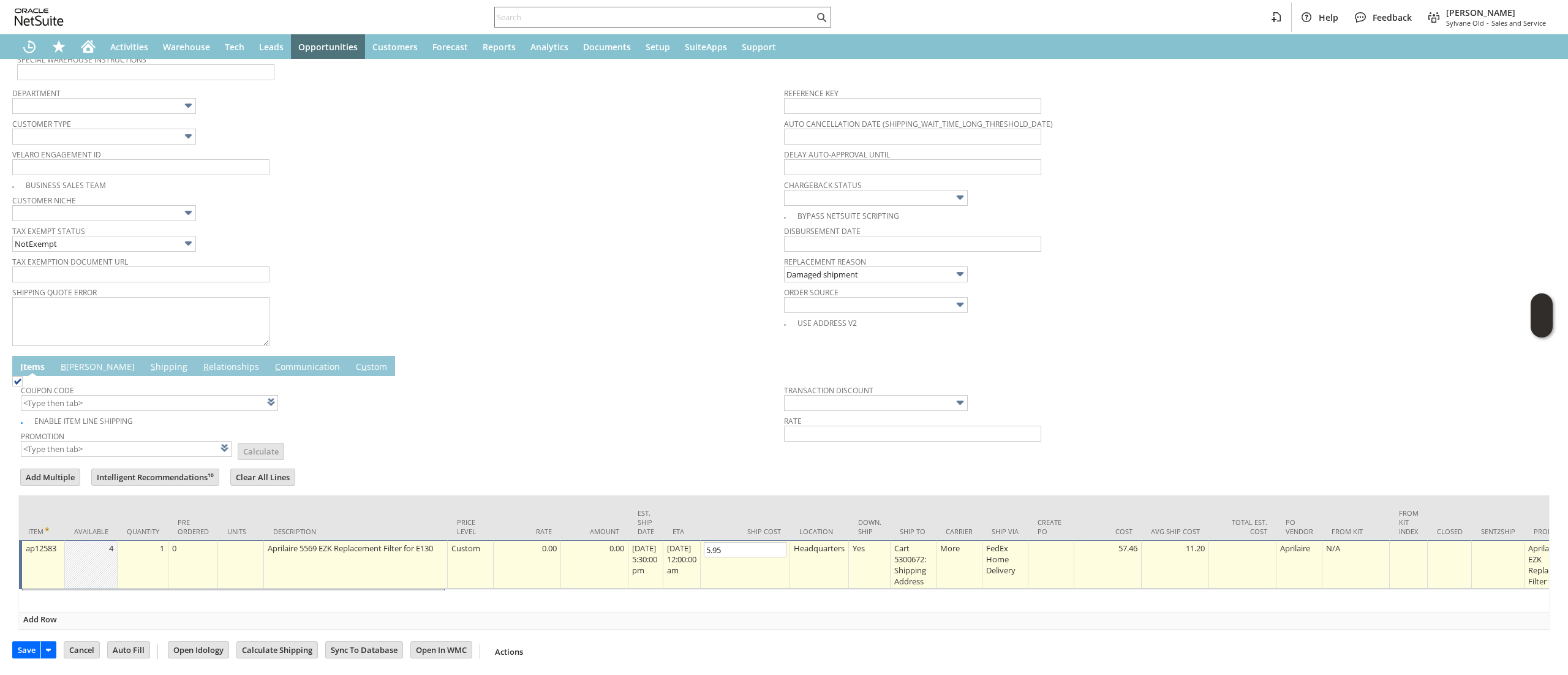
scroll to position [372, 0]
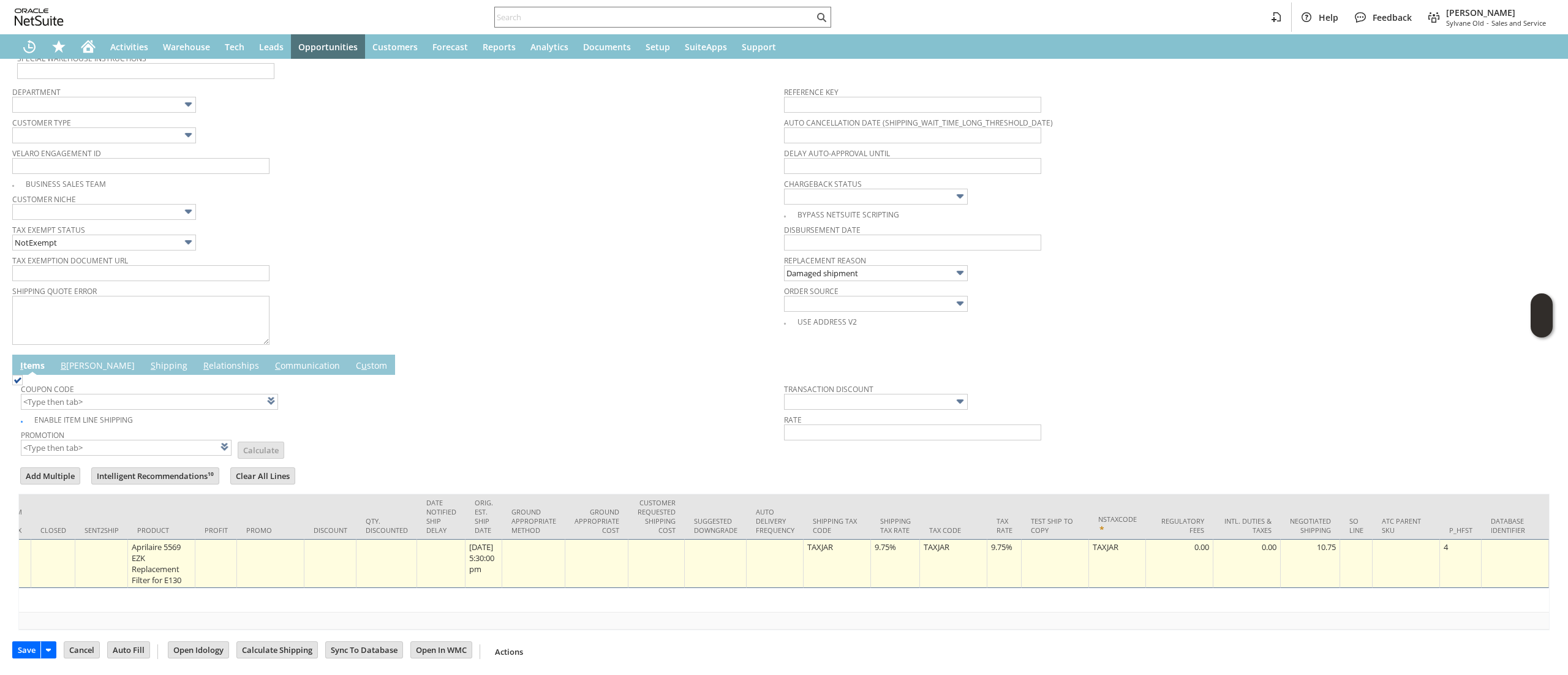
type input "0"
click at [871, 563] on td "9.75%" at bounding box center [895, 563] width 49 height 49
type input "0.0%"
click at [990, 541] on div "9.75%" at bounding box center [1004, 547] width 28 height 12
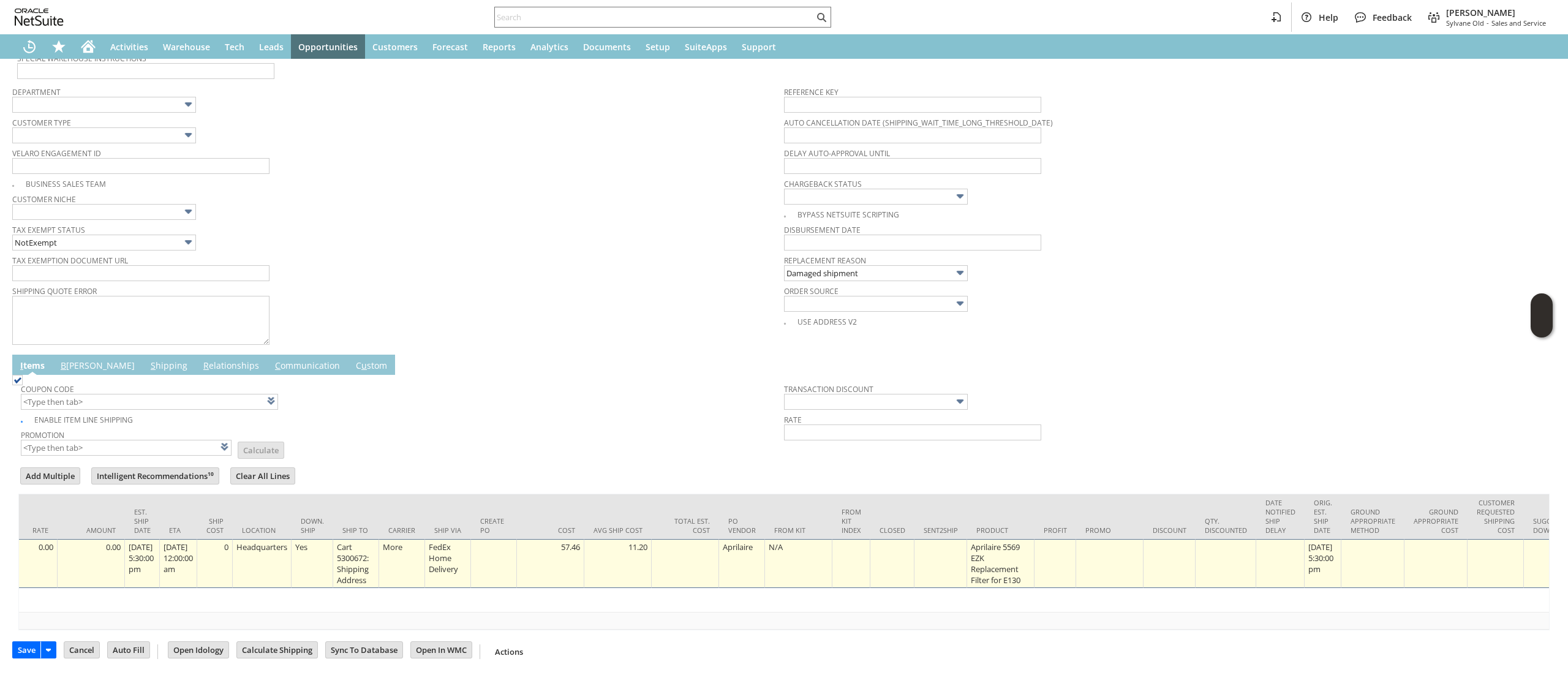
scroll to position [0, 0]
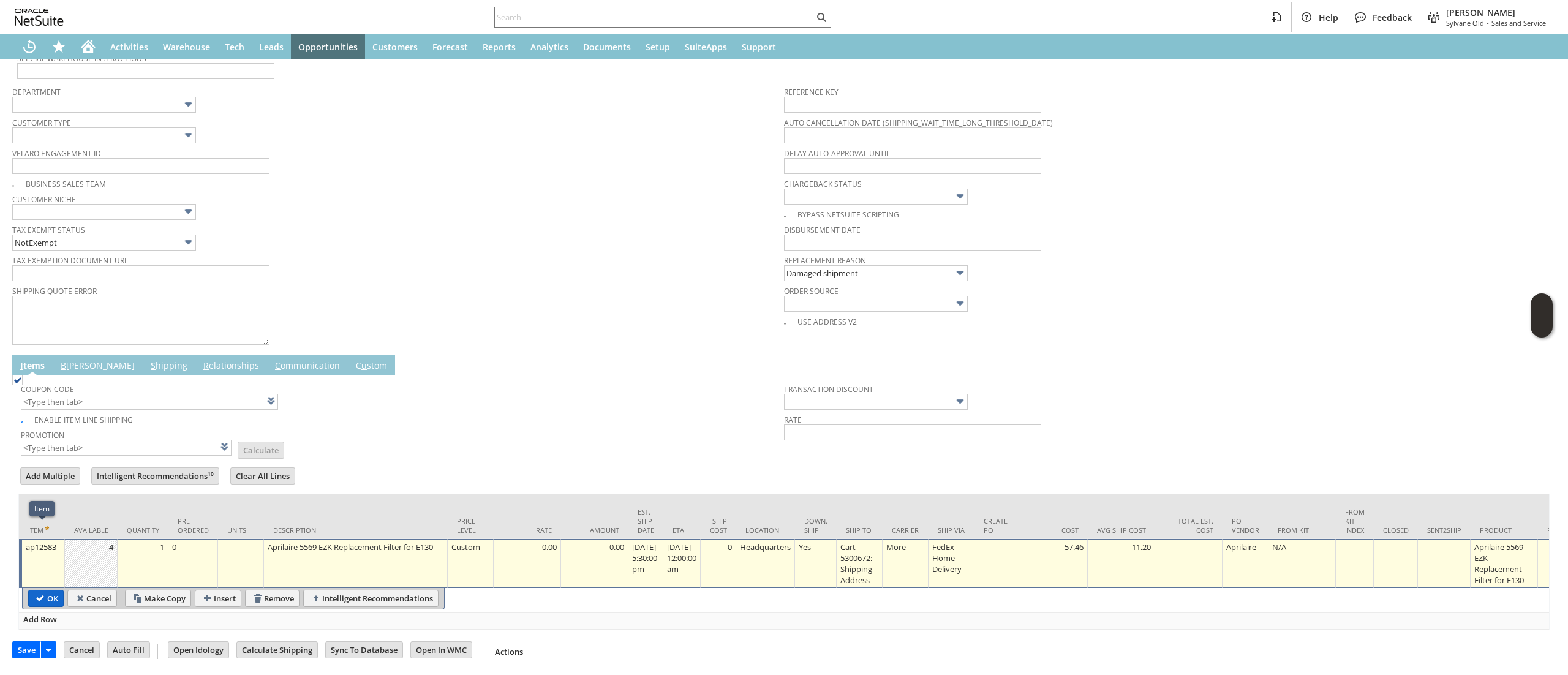
type input "0.0%"
click at [60, 591] on input "OK" at bounding box center [46, 599] width 35 height 16
type input "Add"
type input "Copy Previous"
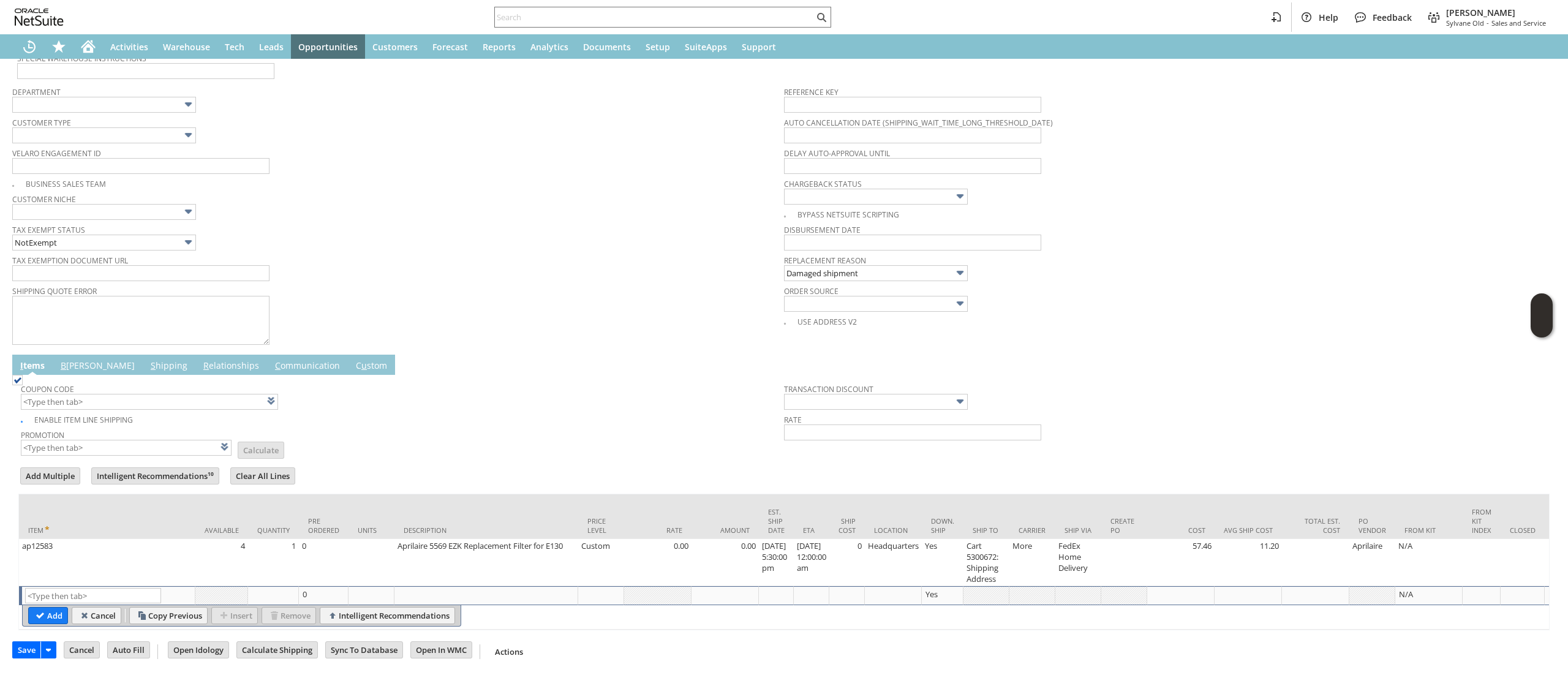
click at [68, 377] on td "Coupon Code" at bounding box center [403, 394] width 763 height 34
click at [72, 359] on link "B [PERSON_NAME]" at bounding box center [97, 366] width 80 height 14
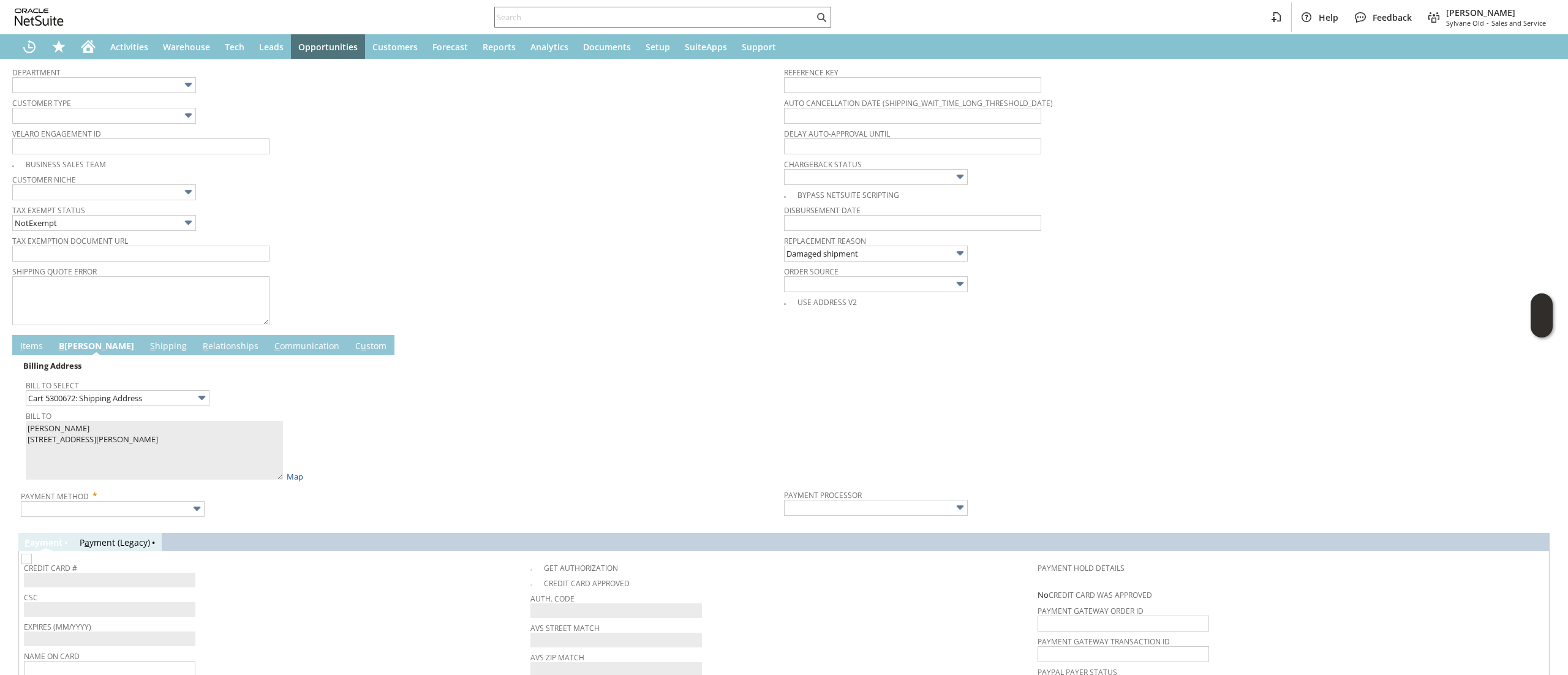
click at [129, 523] on div at bounding box center [784, 523] width 1531 height 6
click at [145, 506] on input "text" at bounding box center [113, 509] width 184 height 16
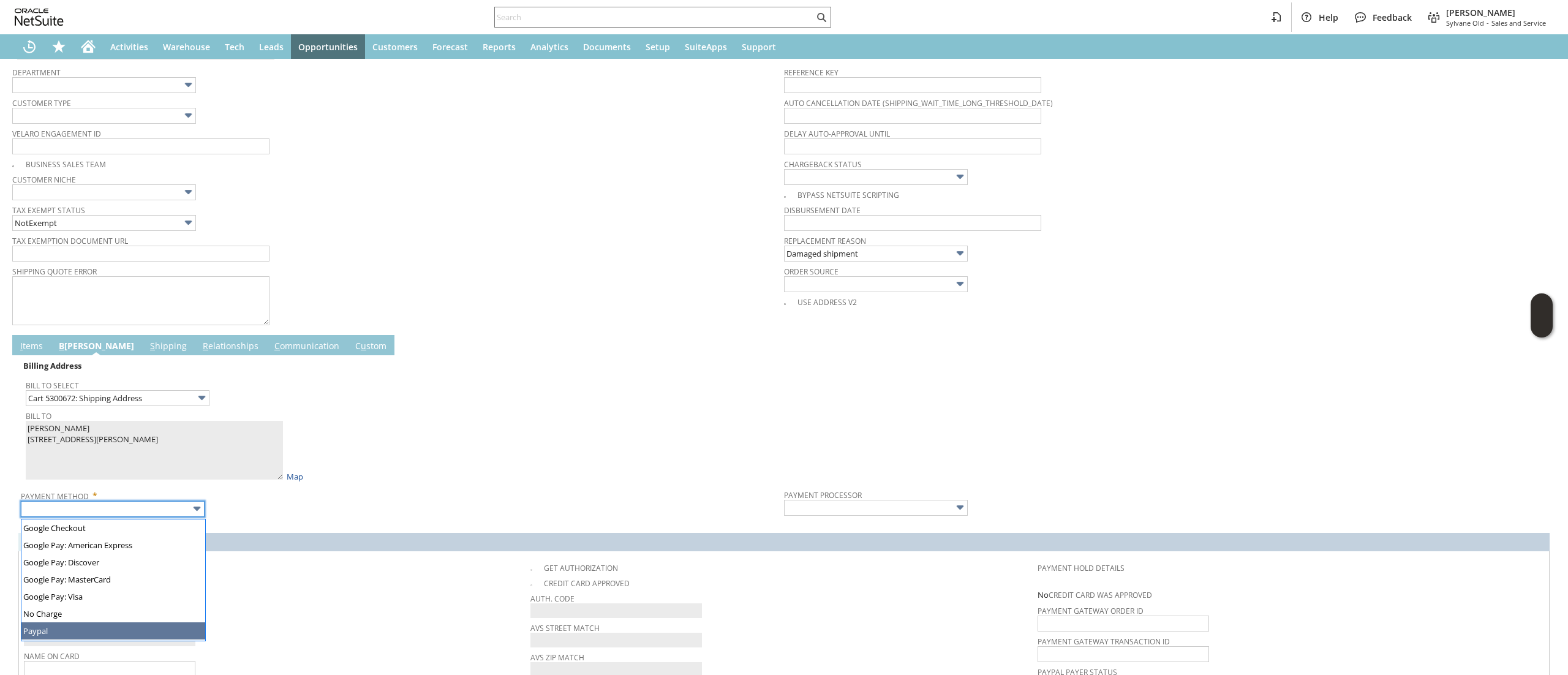
scroll to position [330, 0]
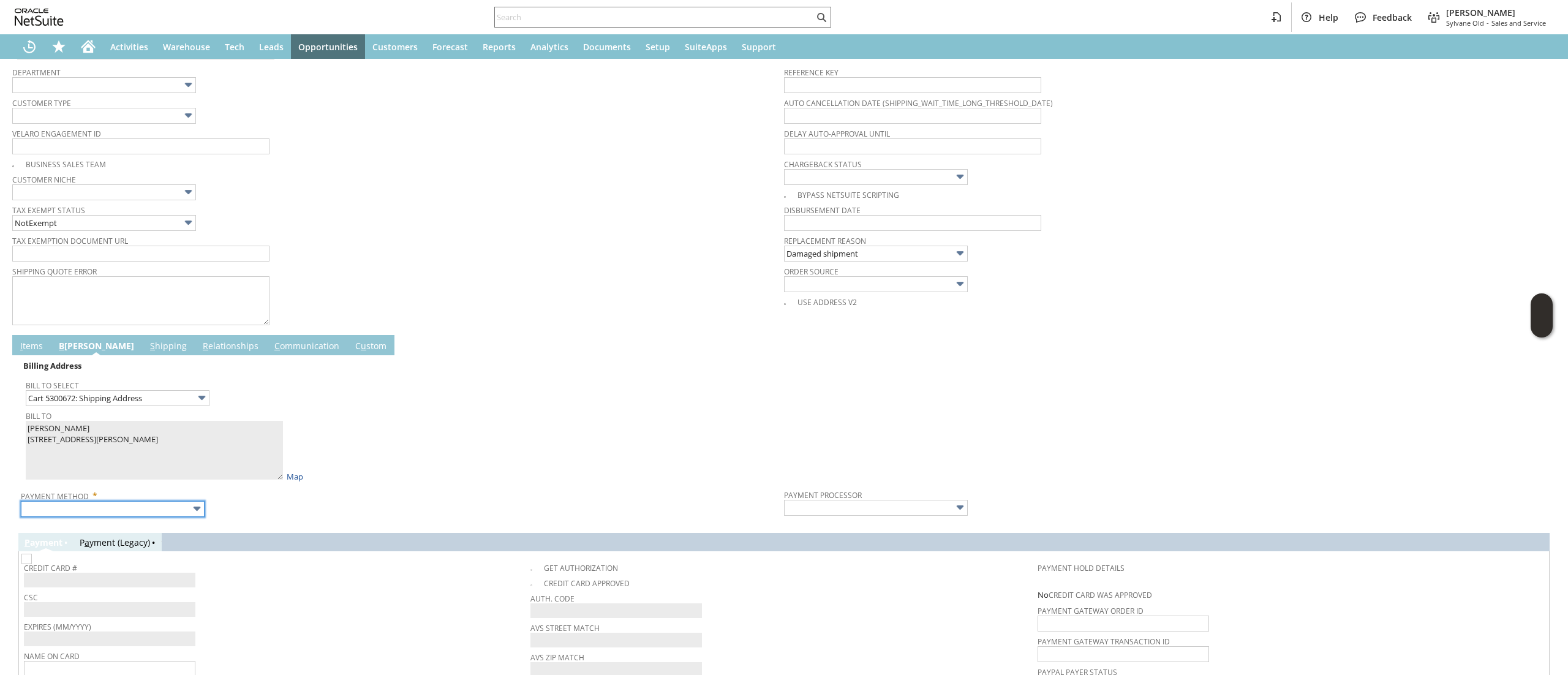
type input "Visa / Mastercard"
type input "Braintree"
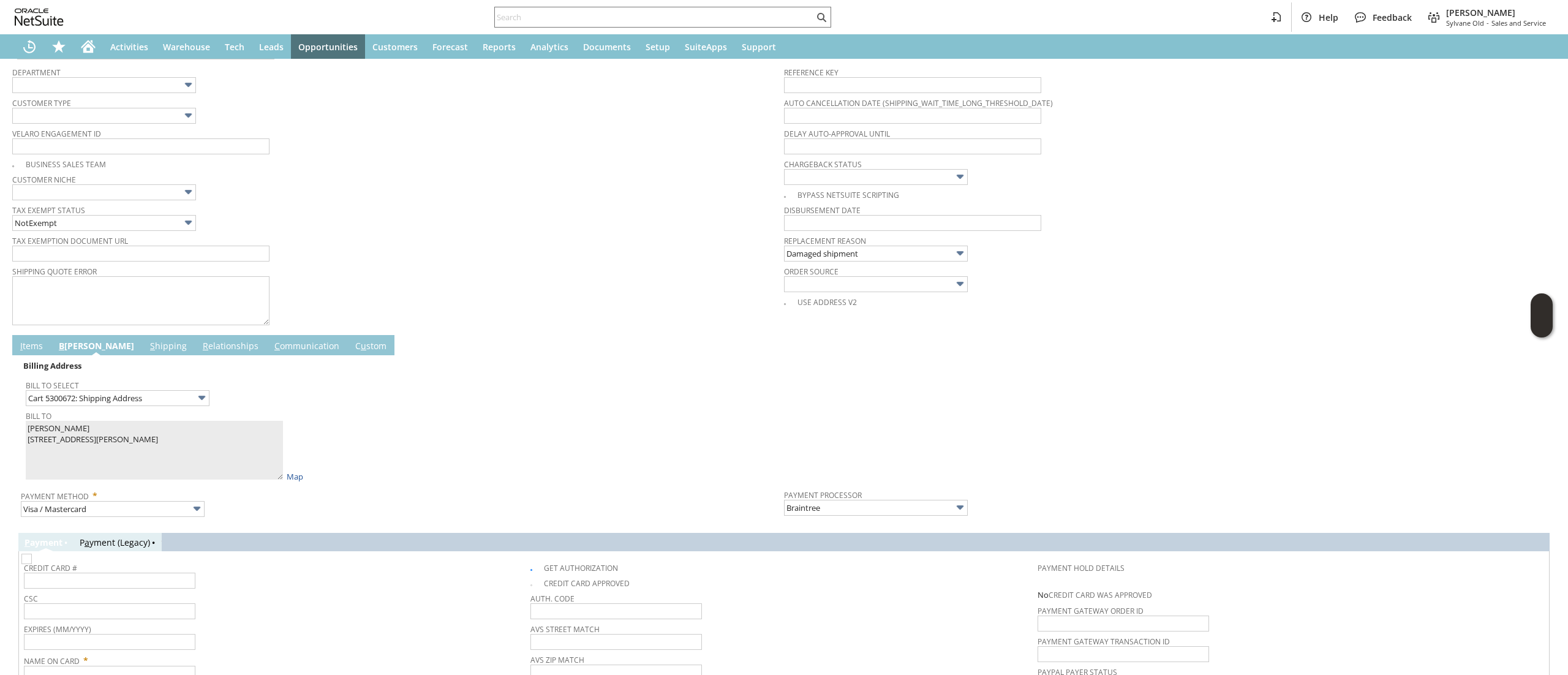
click at [32, 564] on img at bounding box center [27, 558] width 10 height 10
checkbox input "false"
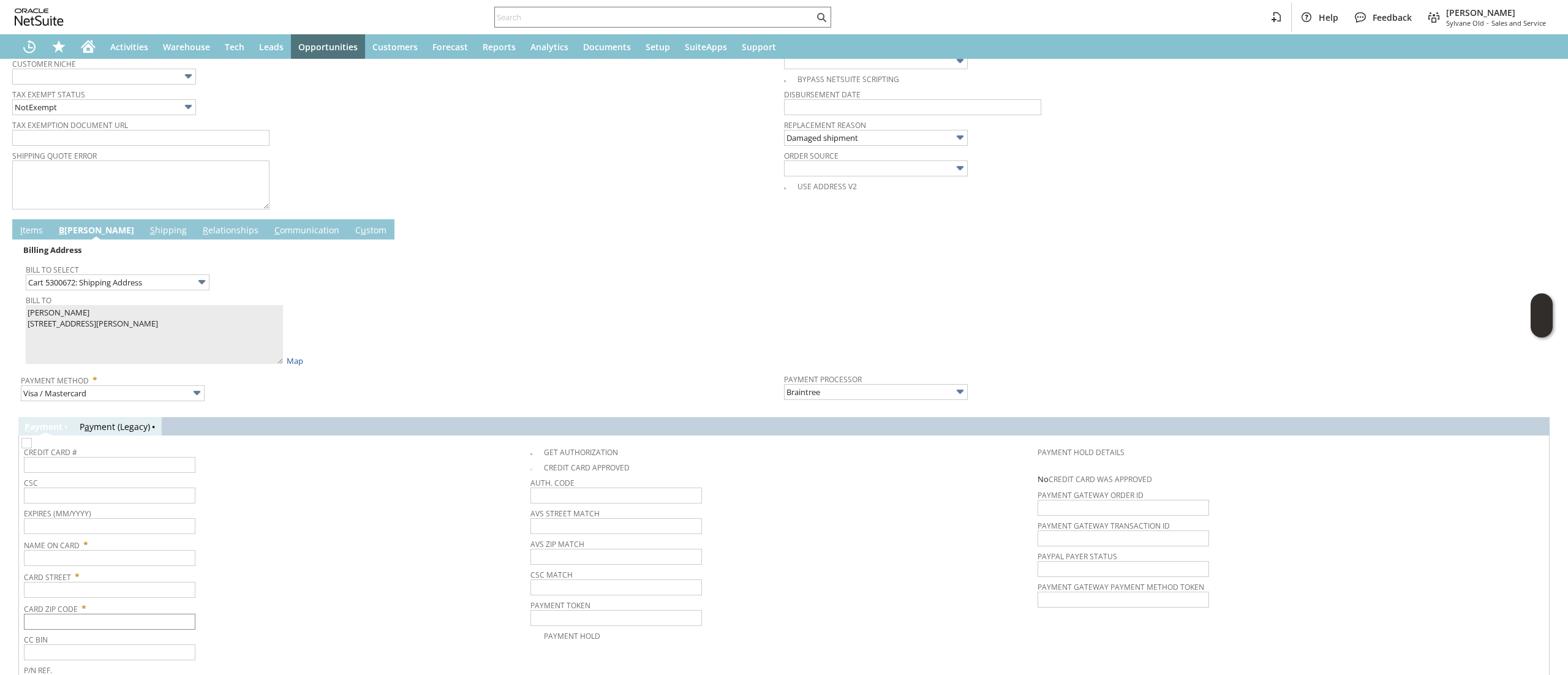
scroll to position [558, 0]
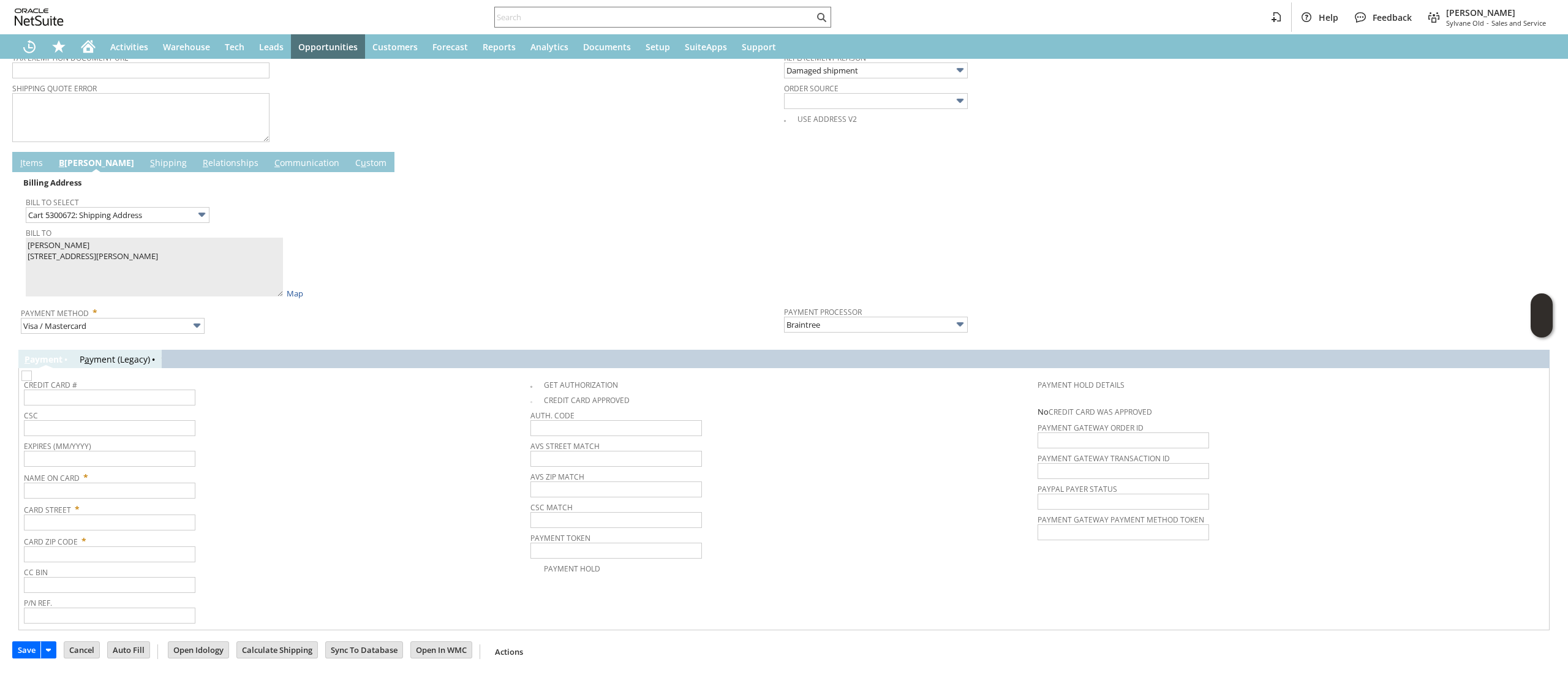
click at [138, 502] on span "Card Street *" at bounding box center [274, 507] width 501 height 15
click at [135, 499] on input "text" at bounding box center [110, 491] width 171 height 16
paste input "[PERSON_NAME]"
type input "[PERSON_NAME]"
click at [144, 507] on span "Card Street *" at bounding box center [274, 507] width 501 height 15
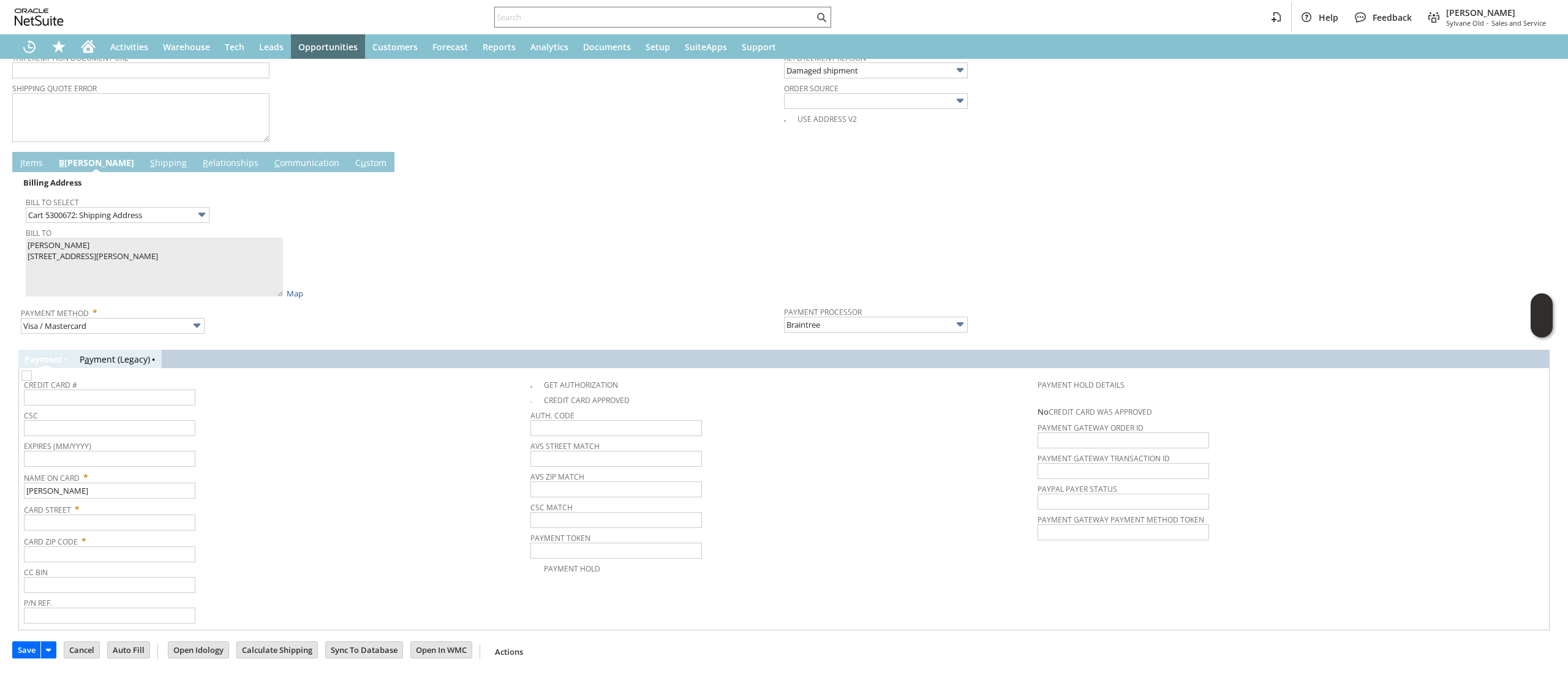
click at [138, 513] on span "Card Street *" at bounding box center [274, 507] width 501 height 15
click at [130, 530] on td "Card Street *" at bounding box center [277, 516] width 506 height 32
paste input "[STREET_ADDRESS]"
click at [135, 523] on input "[STREET_ADDRESS]" at bounding box center [110, 522] width 171 height 16
type input "[STREET_ADDRESS]"
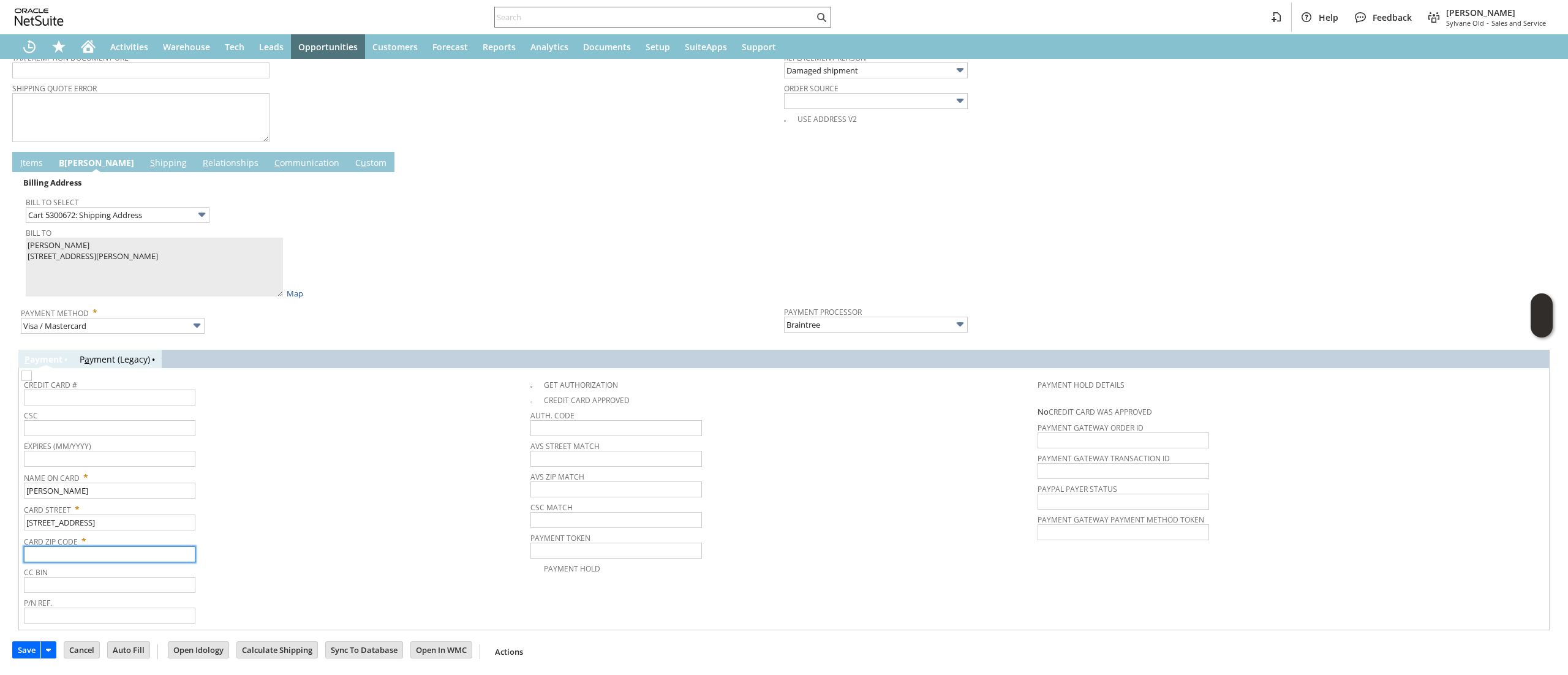
click at [140, 554] on input "text" at bounding box center [110, 554] width 171 height 16
paste input "38506"
type input "38506"
click at [277, 581] on div "CC Bin" at bounding box center [274, 578] width 501 height 30
click at [142, 158] on td "S hipping" at bounding box center [168, 162] width 52 height 20
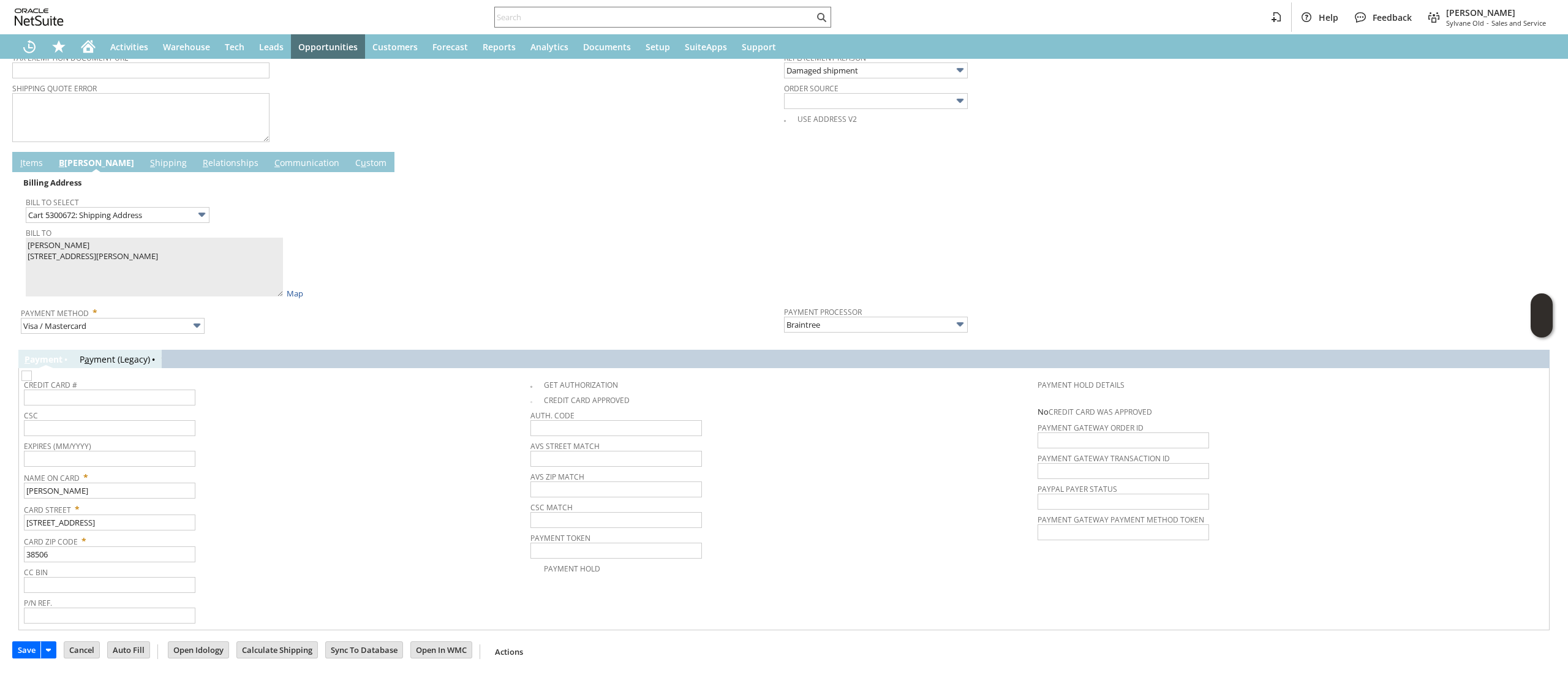
click at [147, 157] on link "S hipping" at bounding box center [168, 163] width 43 height 14
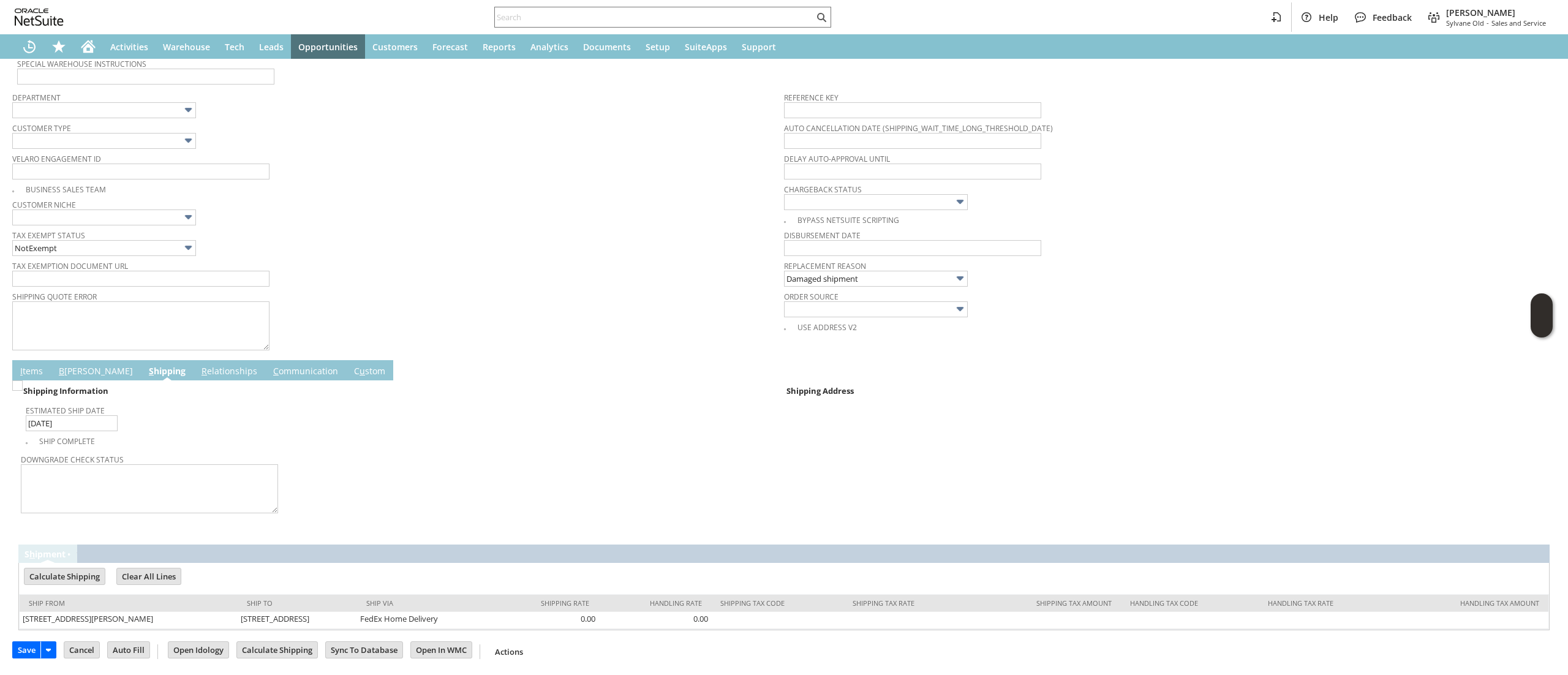
click at [199, 371] on link "R elationships" at bounding box center [229, 372] width 62 height 14
type input "Add"
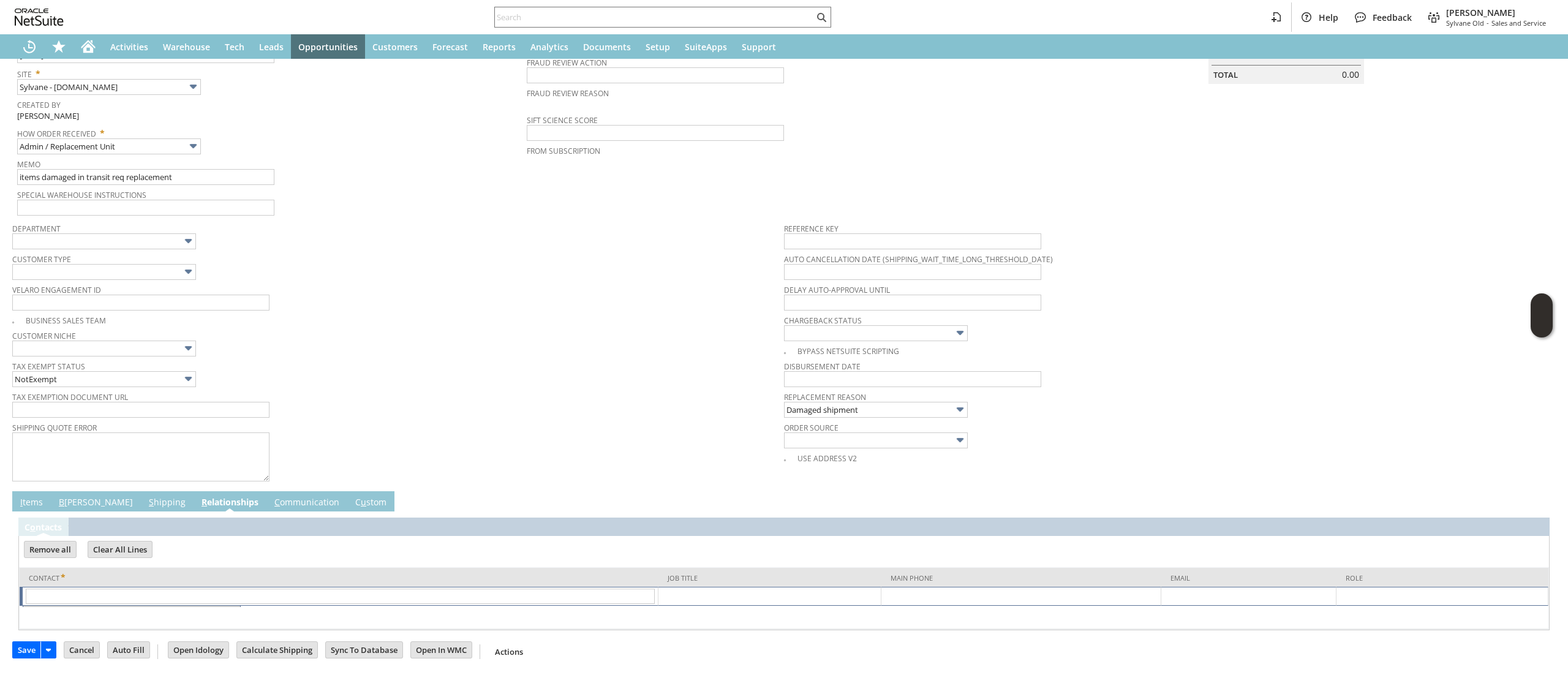
scroll to position [221, 0]
click at [266, 490] on td "C ommunication" at bounding box center [306, 500] width 81 height 20
click at [271, 506] on link "C ommunication" at bounding box center [306, 502] width 71 height 14
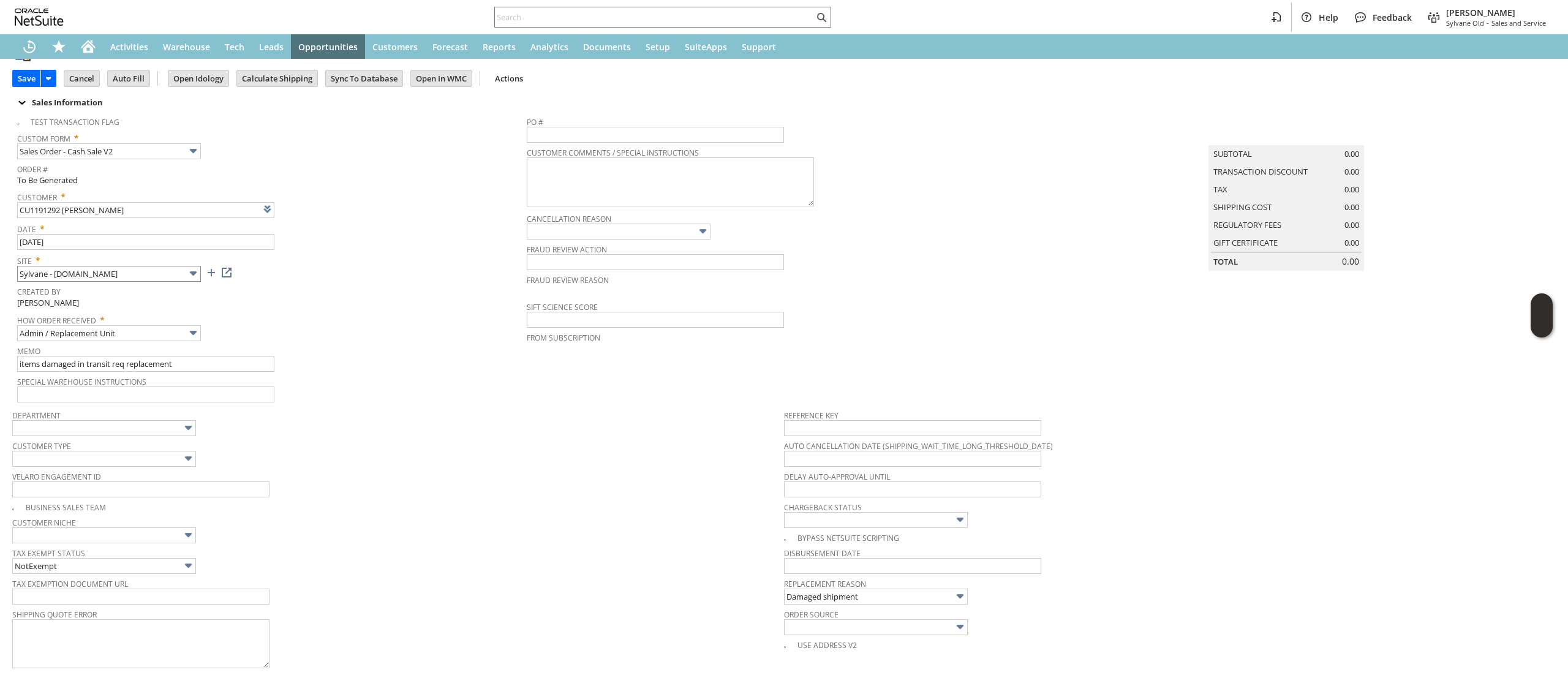
scroll to position [0, 0]
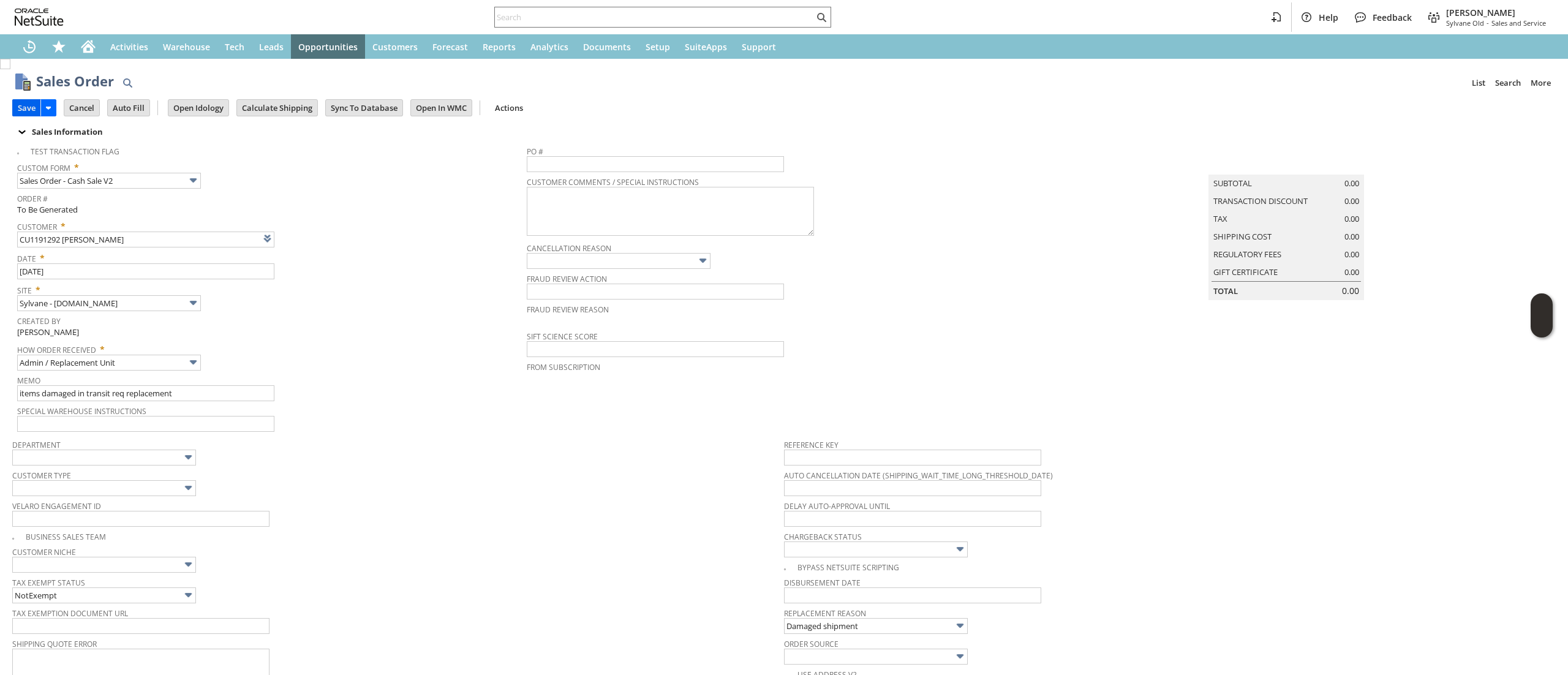
click at [26, 108] on input "Save" at bounding box center [27, 108] width 28 height 16
click at [305, 229] on span "Customer *" at bounding box center [269, 224] width 503 height 15
click at [305, 244] on link at bounding box center [298, 238] width 14 height 14
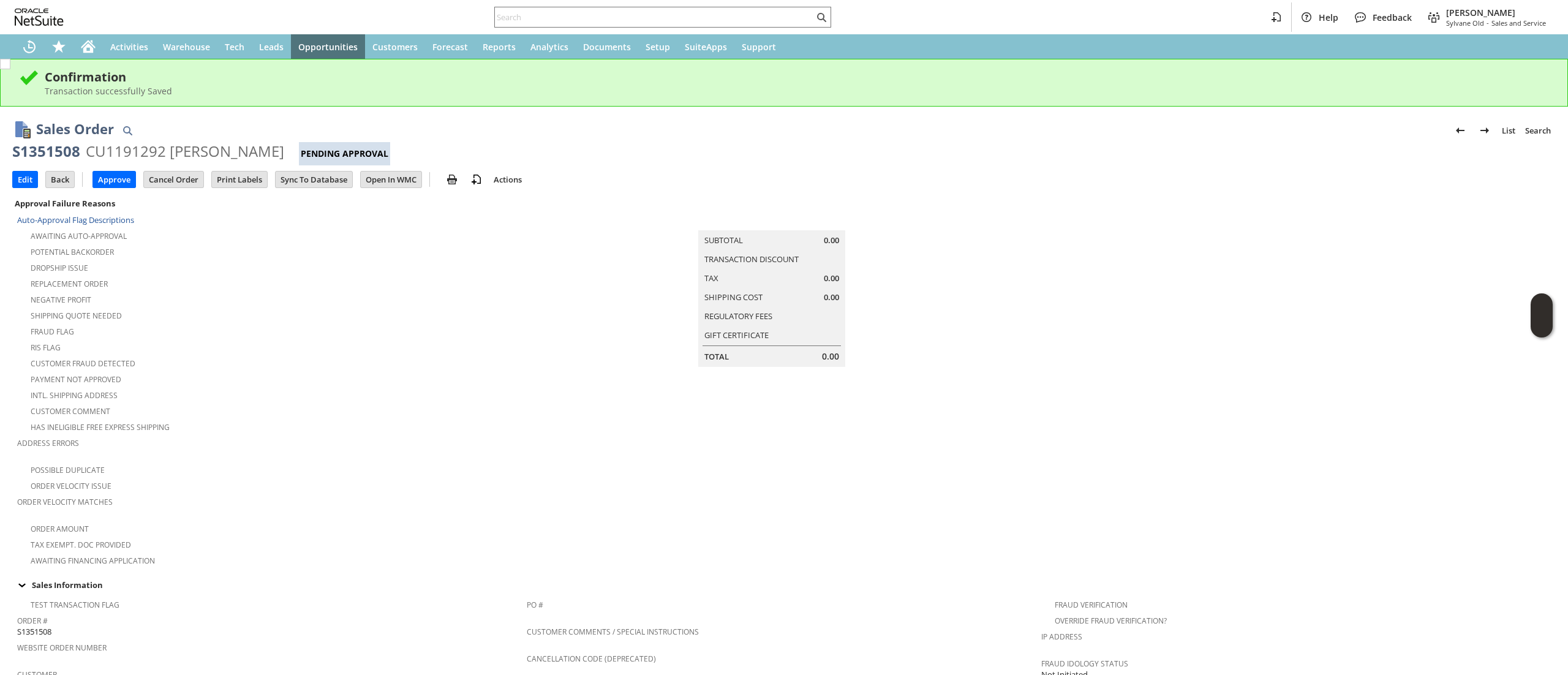
click at [55, 144] on div "S1351508" at bounding box center [46, 151] width 68 height 20
copy div "S1351508"
